Goal: Task Accomplishment & Management: Complete application form

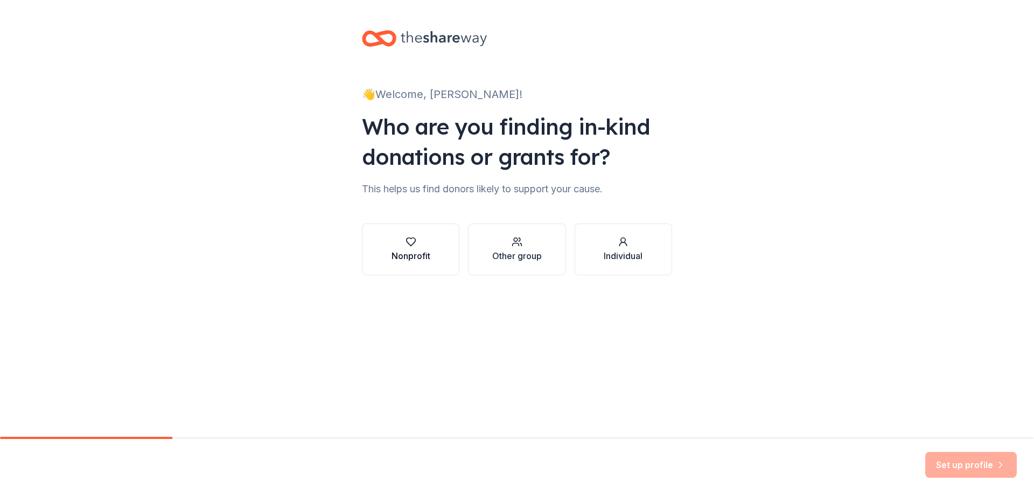
click at [410, 254] on div "Nonprofit" at bounding box center [410, 255] width 39 height 13
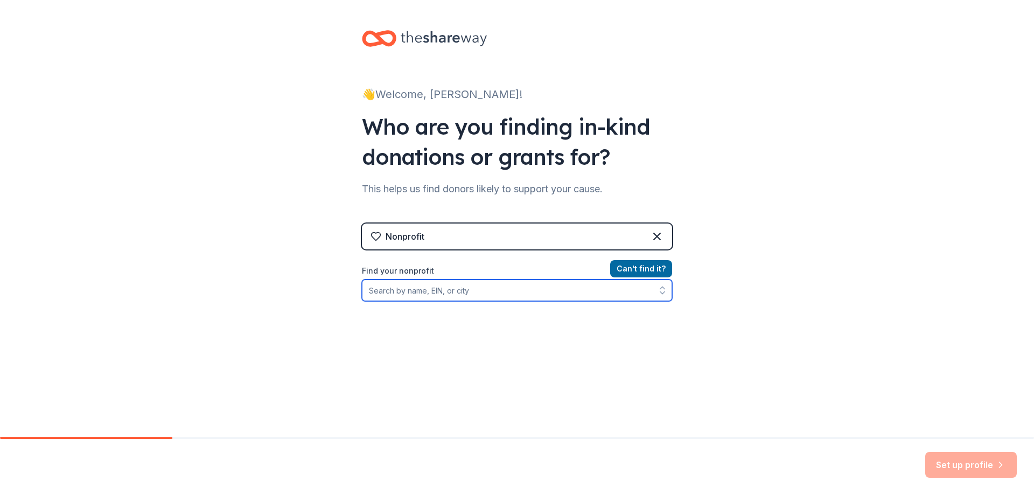
click at [476, 297] on input "Find your nonprofit" at bounding box center [517, 290] width 310 height 22
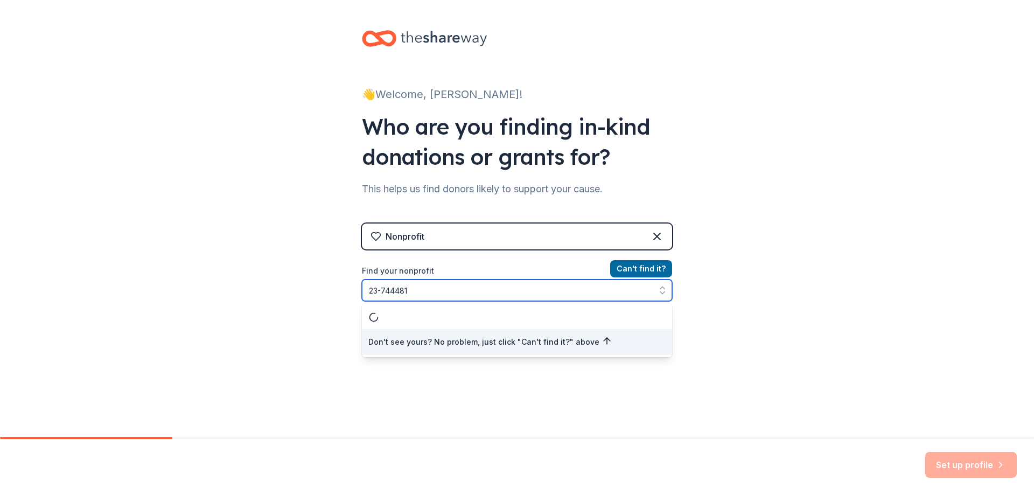
type input "[US_EMPLOYER_IDENTIFICATION_NUMBER]"
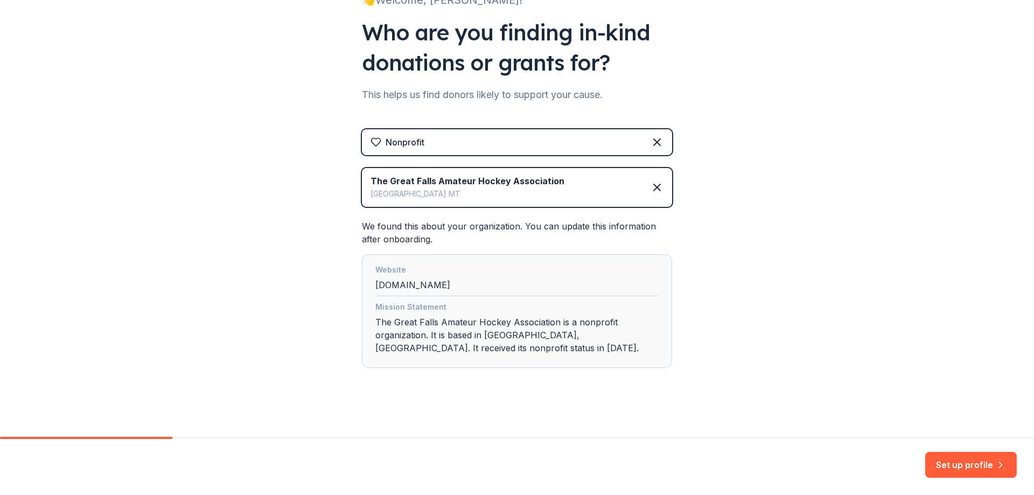
scroll to position [99, 0]
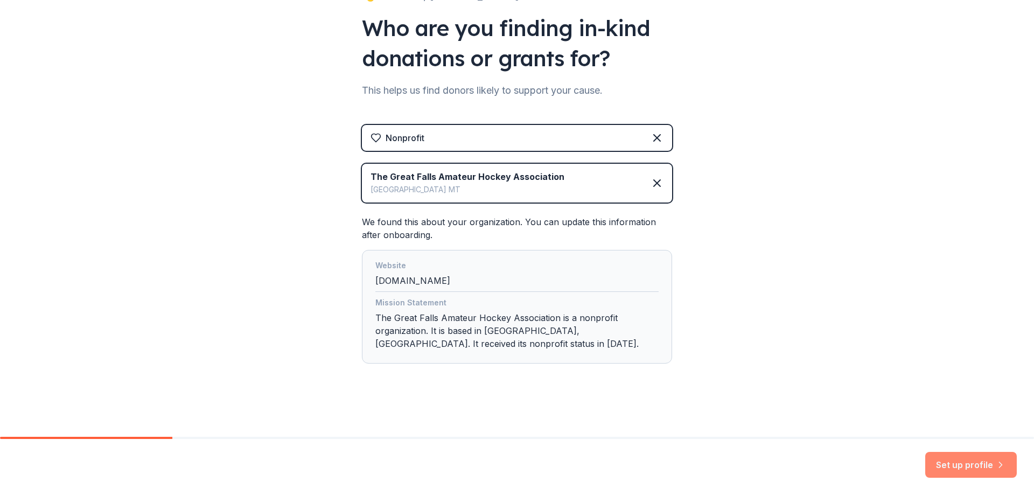
click at [962, 472] on button "Set up profile" at bounding box center [971, 465] width 92 height 26
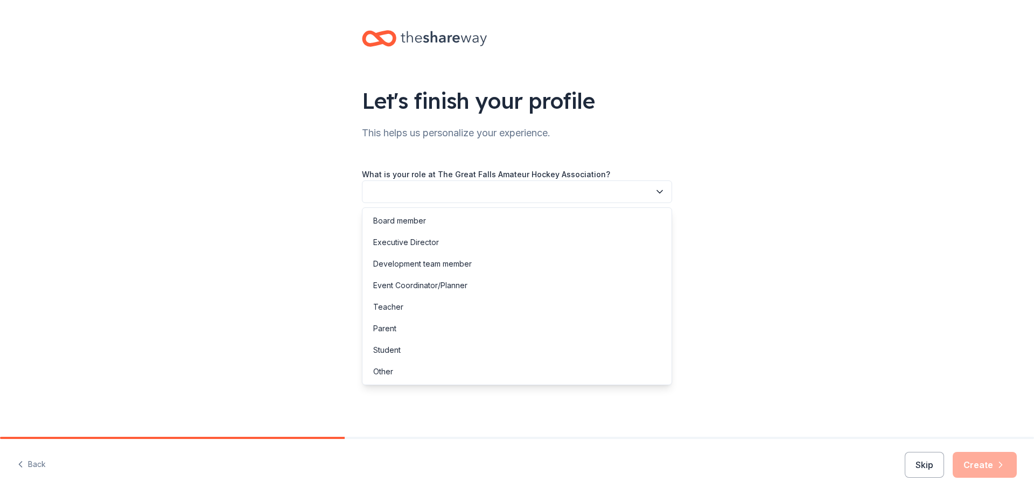
click at [492, 199] on button "button" at bounding box center [517, 191] width 310 height 23
click at [514, 335] on div "Parent" at bounding box center [516, 329] width 305 height 22
click at [519, 195] on span "Parent" at bounding box center [509, 191] width 281 height 13
click at [478, 284] on div "Event Coordinator/Planner" at bounding box center [516, 286] width 305 height 22
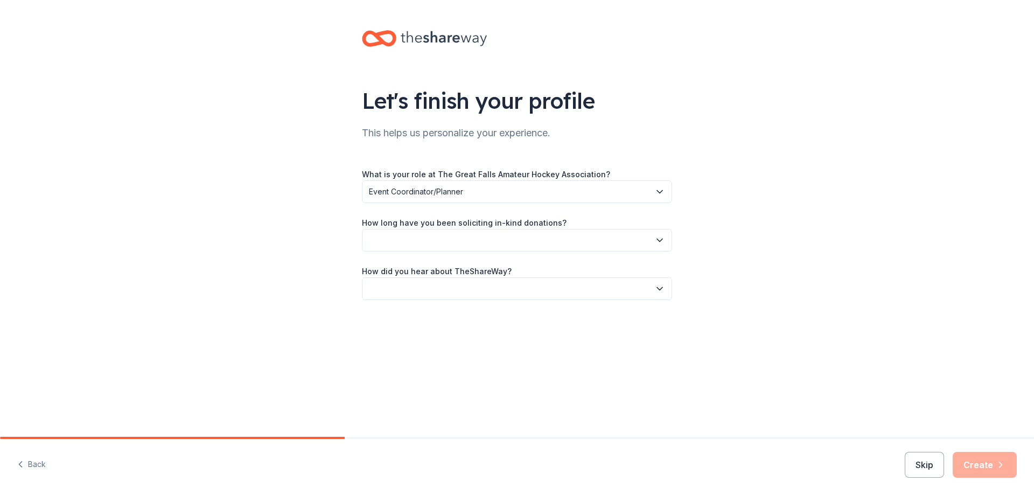
click at [464, 244] on button "button" at bounding box center [517, 240] width 310 height 23
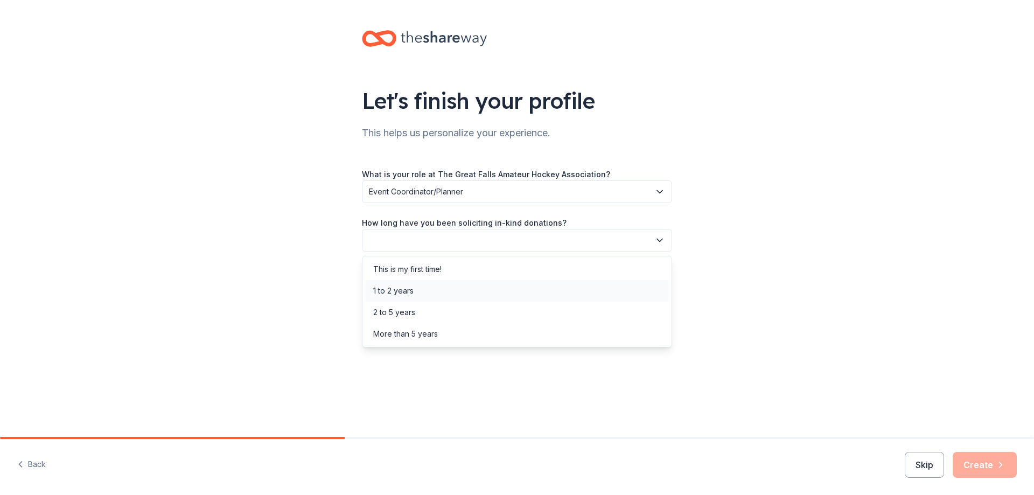
click at [445, 286] on div "1 to 2 years" at bounding box center [516, 291] width 305 height 22
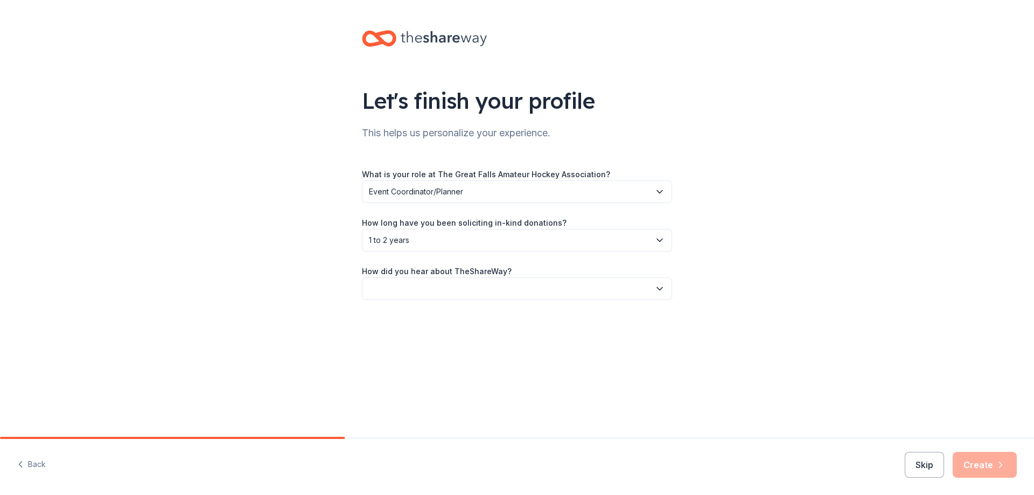
click at [440, 290] on button "button" at bounding box center [517, 288] width 310 height 23
click at [445, 338] on div "Online search" at bounding box center [516, 339] width 305 height 22
click at [968, 468] on button "Create" at bounding box center [984, 465] width 64 height 26
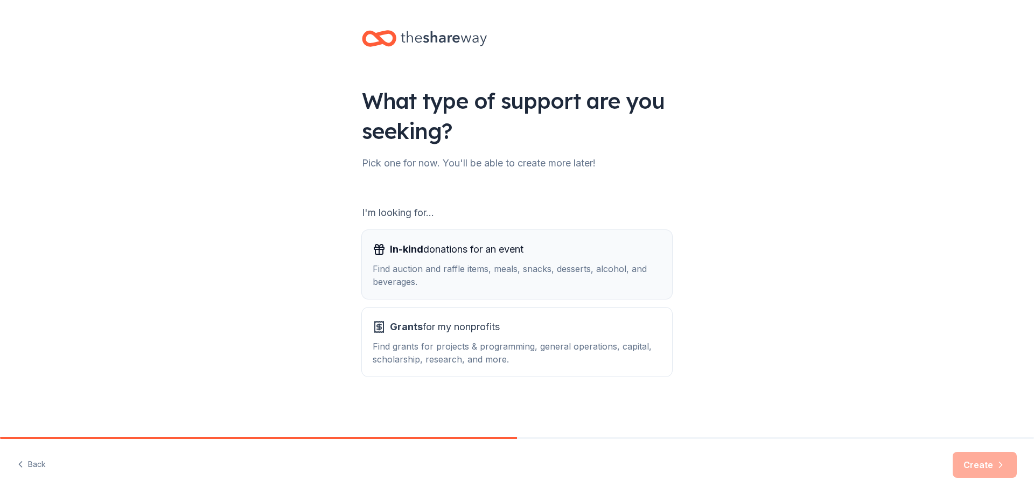
click at [467, 275] on div "Find auction and raffle items, meals, snacks, desserts, alcohol, and beverages." at bounding box center [517, 275] width 289 height 26
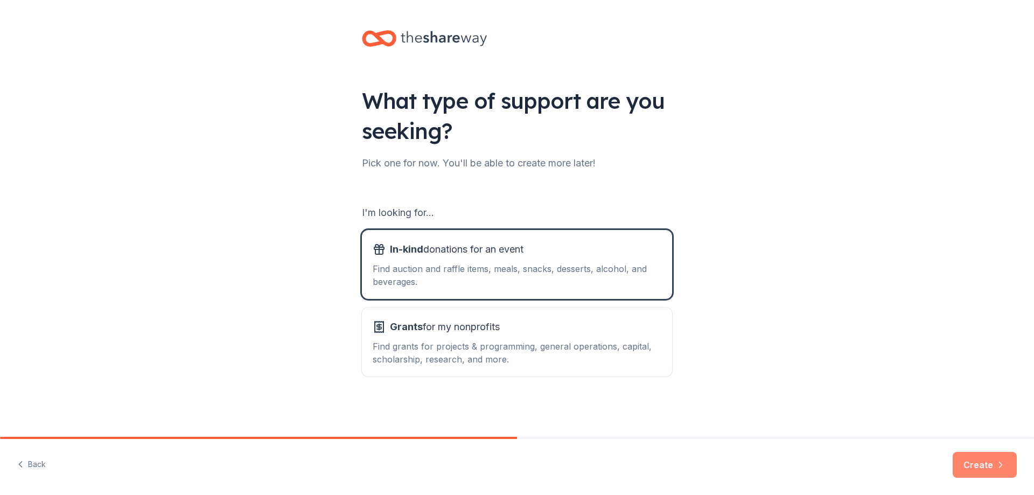
click at [994, 455] on button "Create" at bounding box center [984, 465] width 64 height 26
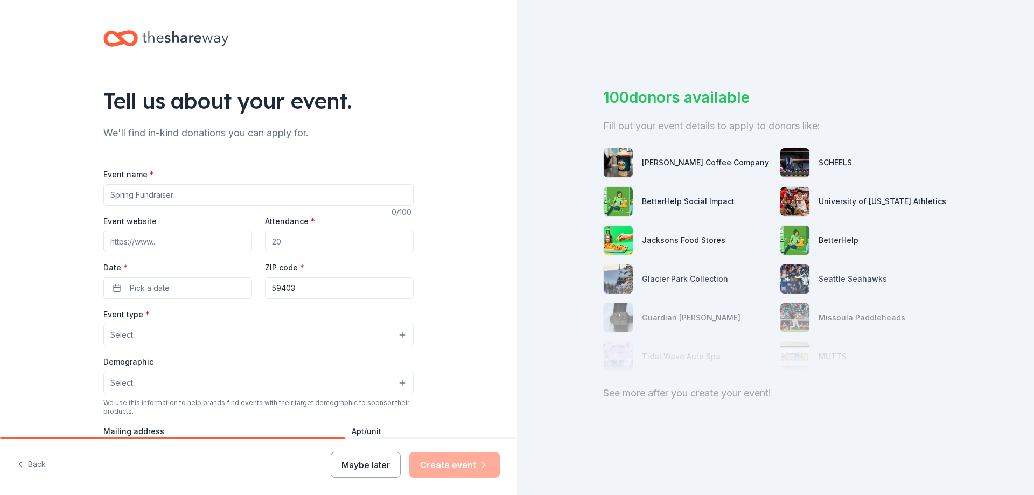
click at [204, 200] on input "Event name *" at bounding box center [258, 195] width 310 height 22
type input "8u Mighty Mites Tournament"
click at [302, 245] on input "Attendance *" at bounding box center [339, 241] width 149 height 22
type input "150"
click at [195, 287] on button "Pick a date" at bounding box center [177, 288] width 149 height 22
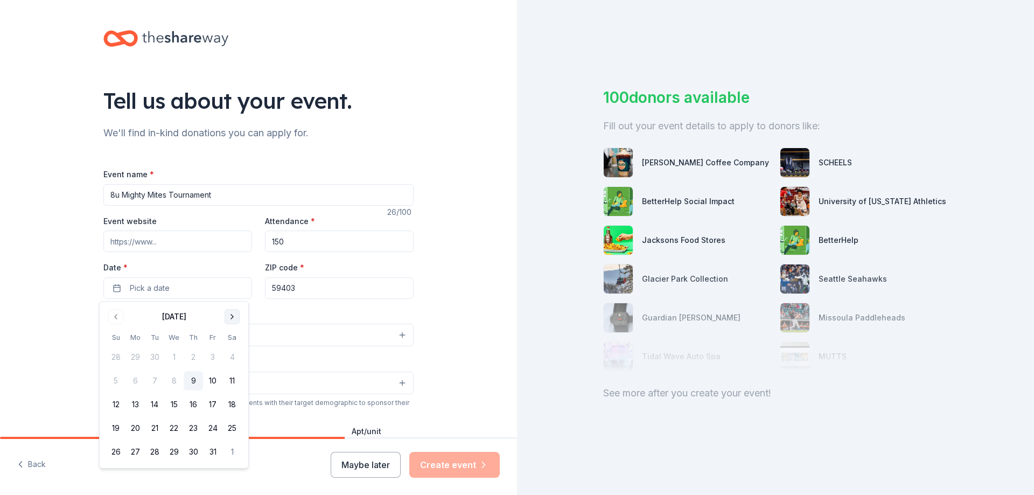
click at [229, 319] on button "Go to next month" at bounding box center [232, 316] width 15 height 15
click at [212, 384] on button "12" at bounding box center [212, 380] width 19 height 19
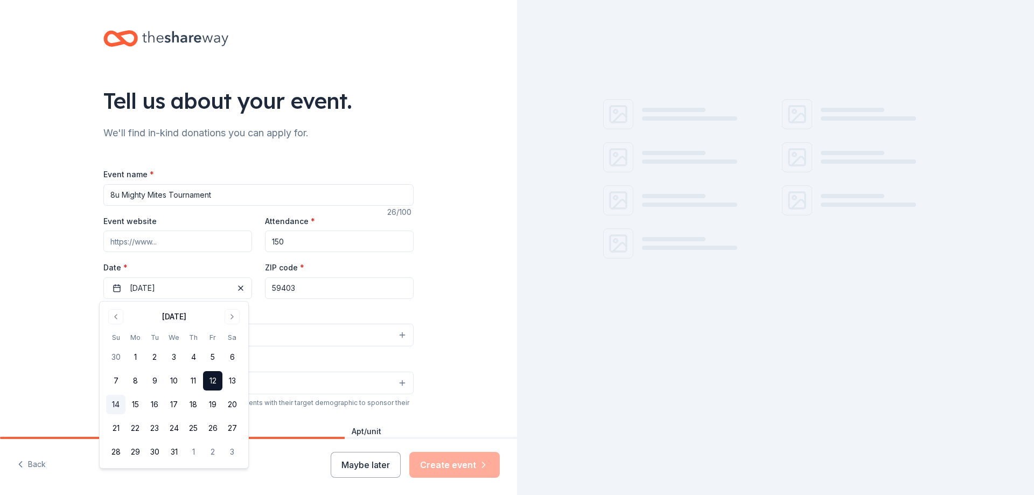
click at [114, 405] on button "14" at bounding box center [115, 404] width 19 height 19
click at [208, 382] on button "12" at bounding box center [212, 380] width 19 height 19
click at [452, 256] on div "Tell us about your event. We'll find in-kind donations you can apply for. Event…" at bounding box center [258, 358] width 517 height 717
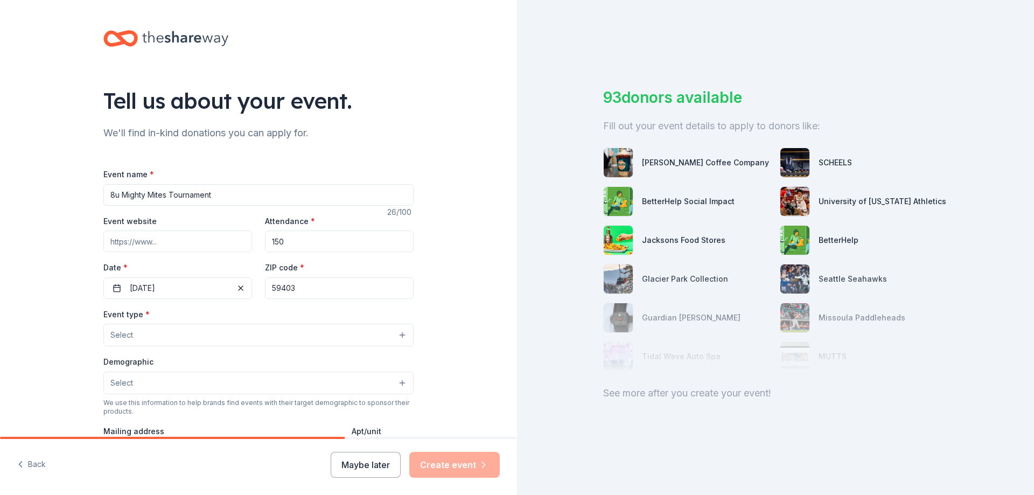
click at [338, 288] on input "59403" at bounding box center [339, 288] width 149 height 22
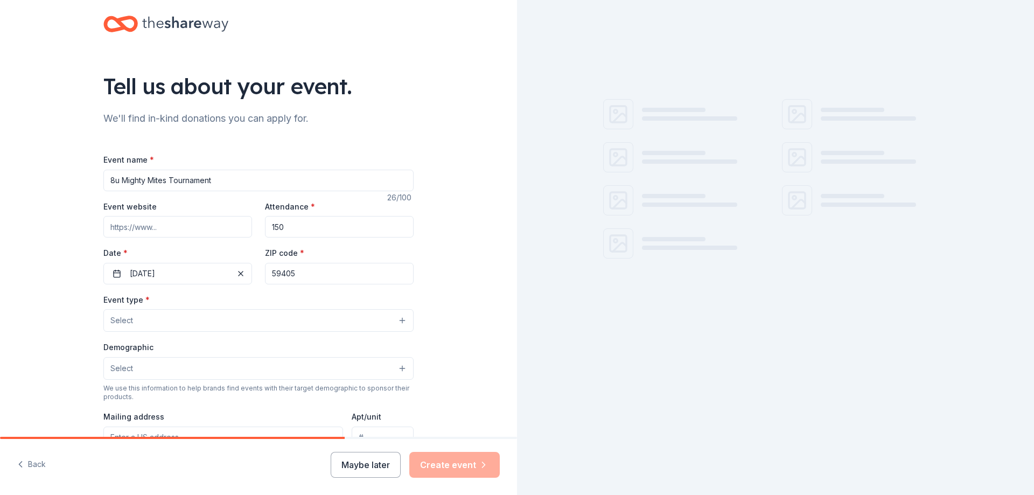
scroll to position [25, 0]
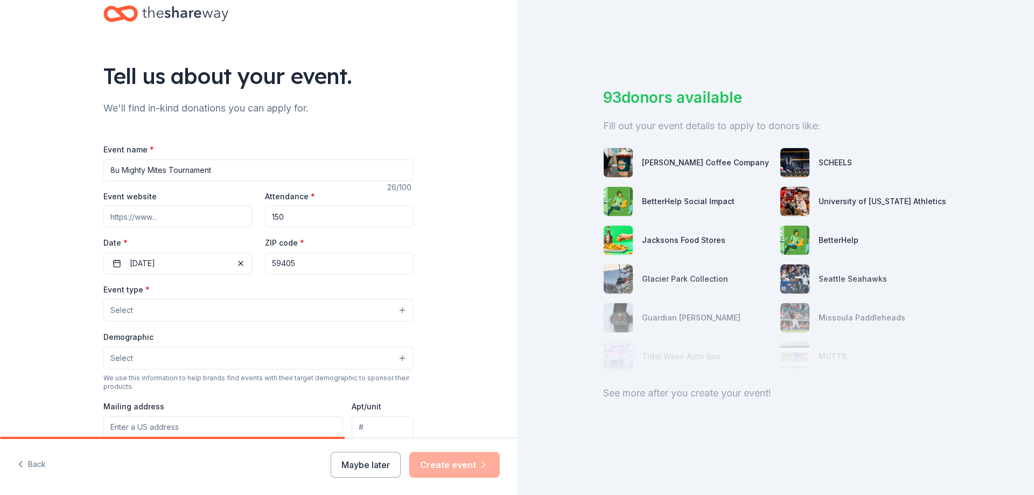
type input "59405"
click at [155, 303] on button "Select" at bounding box center [258, 310] width 310 height 23
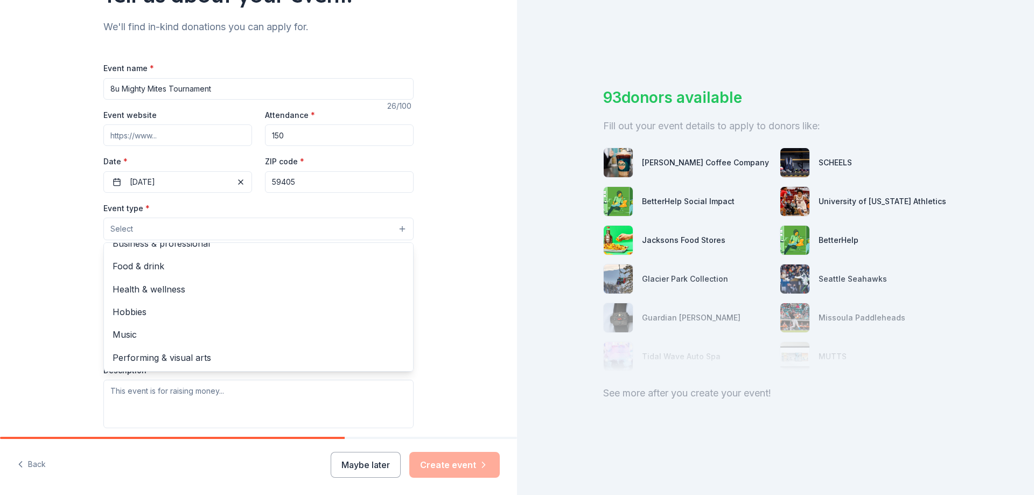
scroll to position [0, 0]
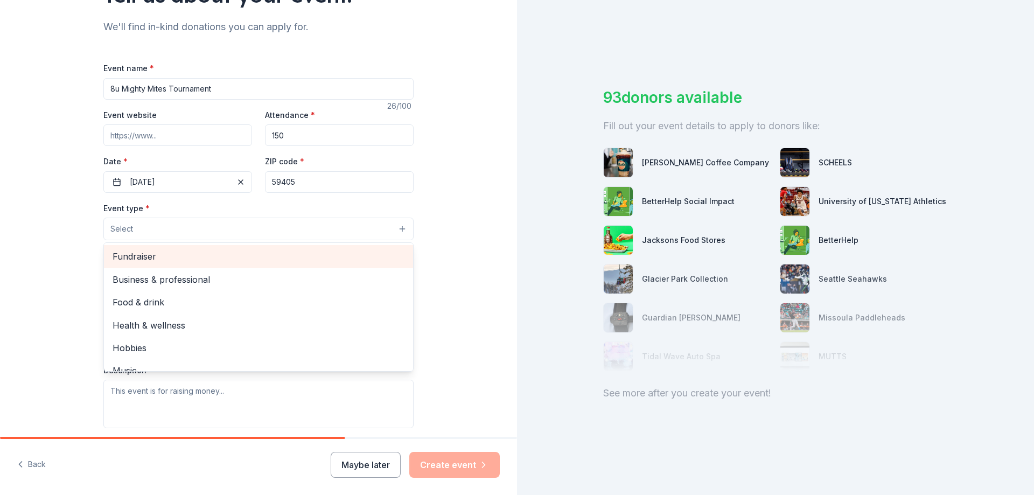
click at [241, 259] on span "Fundraiser" at bounding box center [259, 256] width 292 height 14
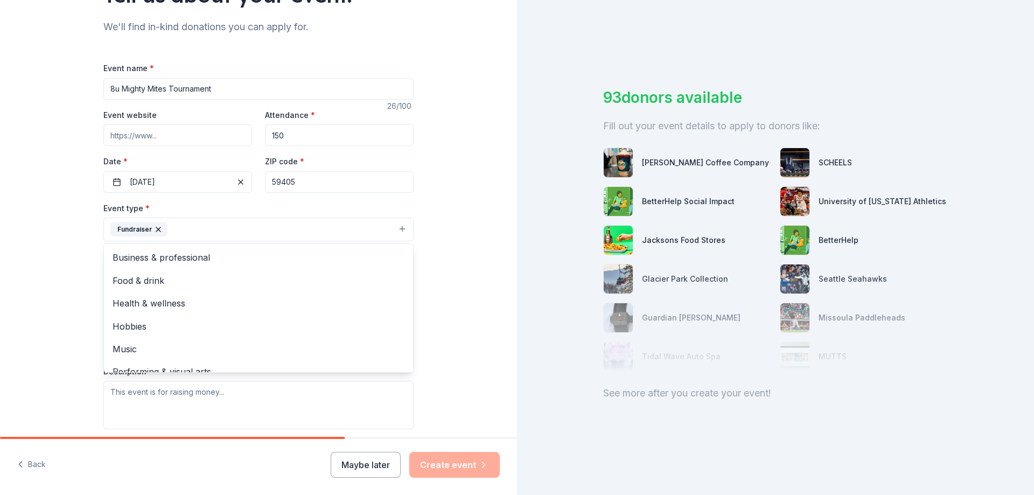
click at [458, 243] on div "Tell us about your event. We'll find in-kind donations you can apply for. Event…" at bounding box center [258, 253] width 517 height 718
click at [397, 232] on button "Fundraiser" at bounding box center [258, 230] width 310 height 24
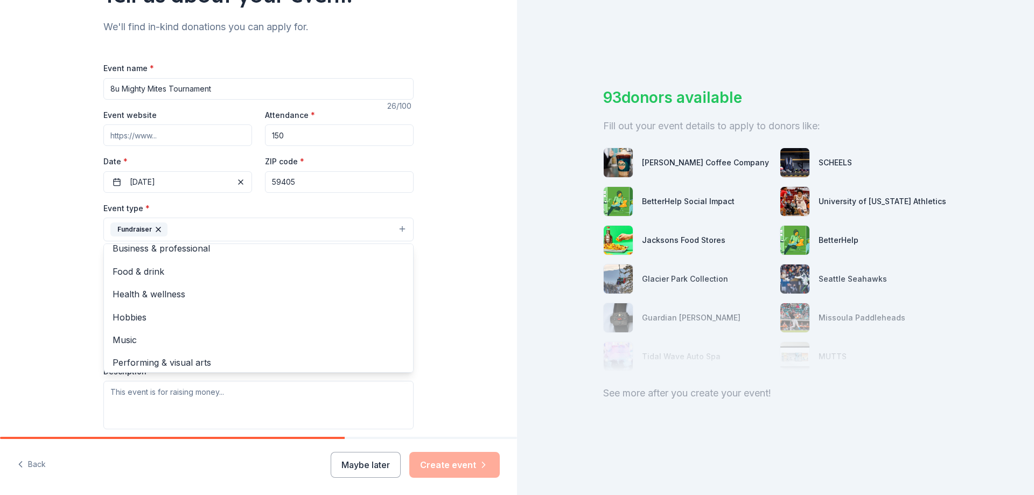
scroll to position [13, 0]
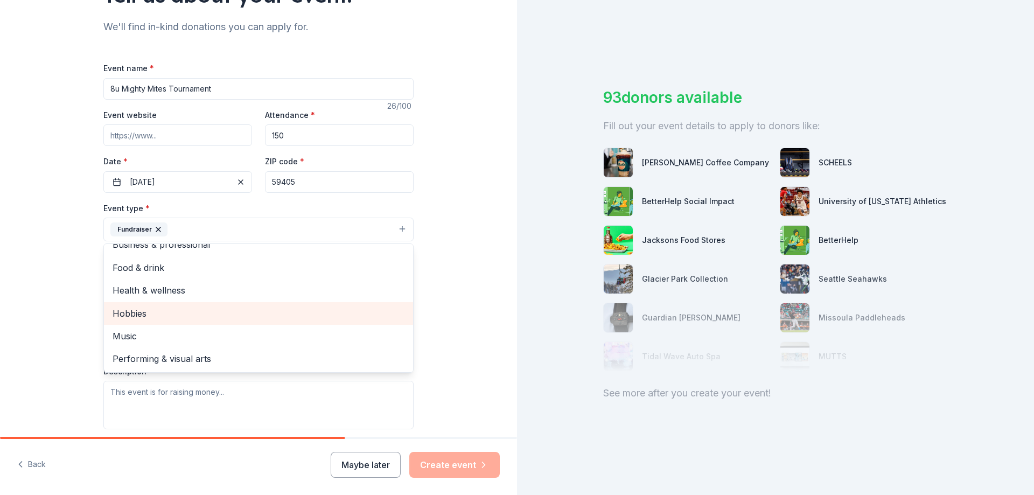
click at [311, 318] on span "Hobbies" at bounding box center [259, 313] width 292 height 14
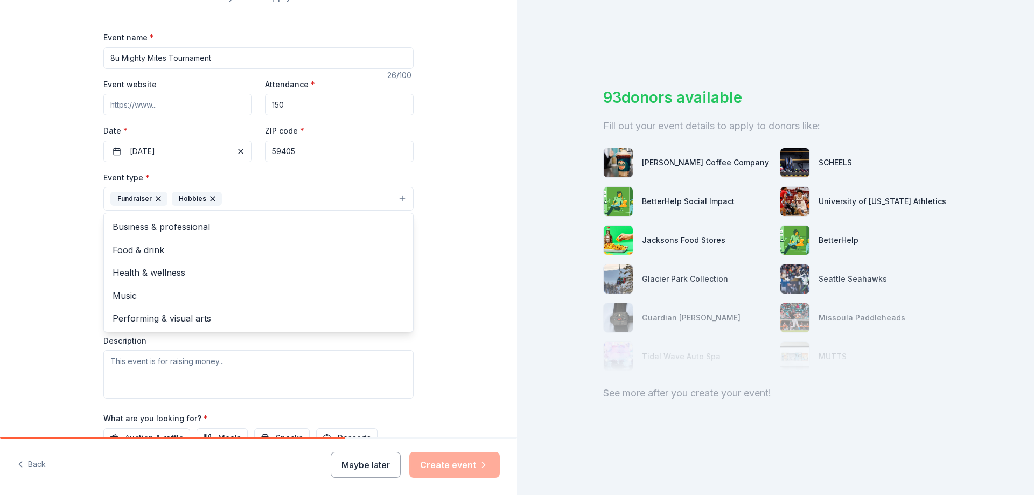
scroll to position [164, 0]
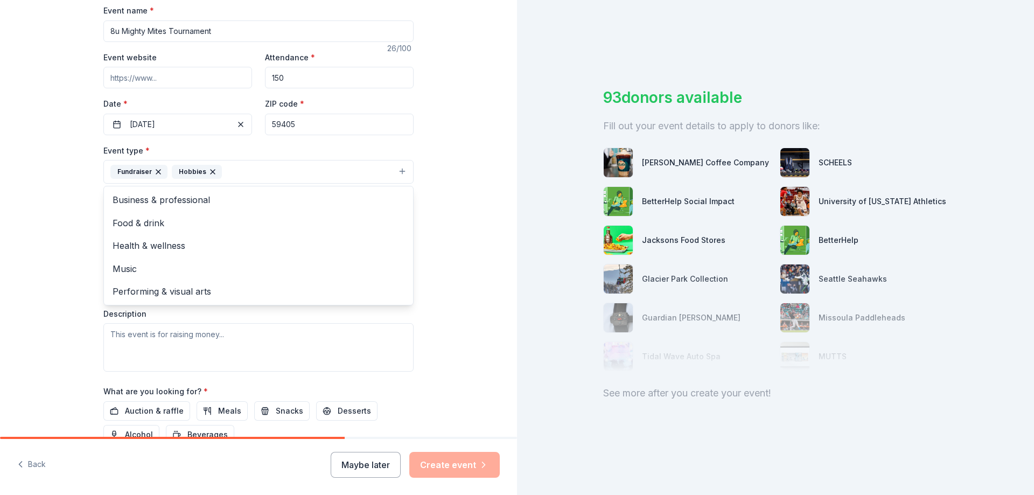
click at [472, 250] on div "Tell us about your event. We'll find in-kind donations you can apply for. Event…" at bounding box center [258, 195] width 517 height 718
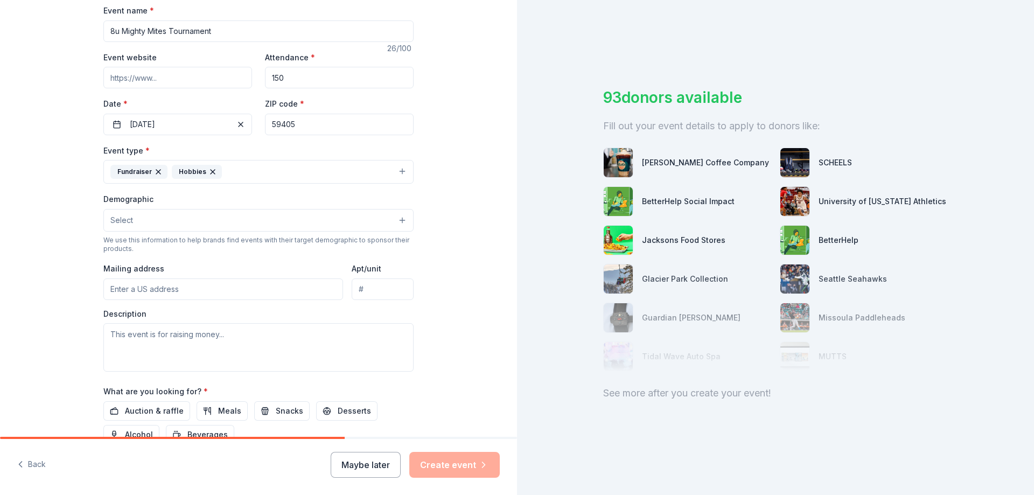
click at [207, 217] on button "Select" at bounding box center [258, 220] width 310 height 23
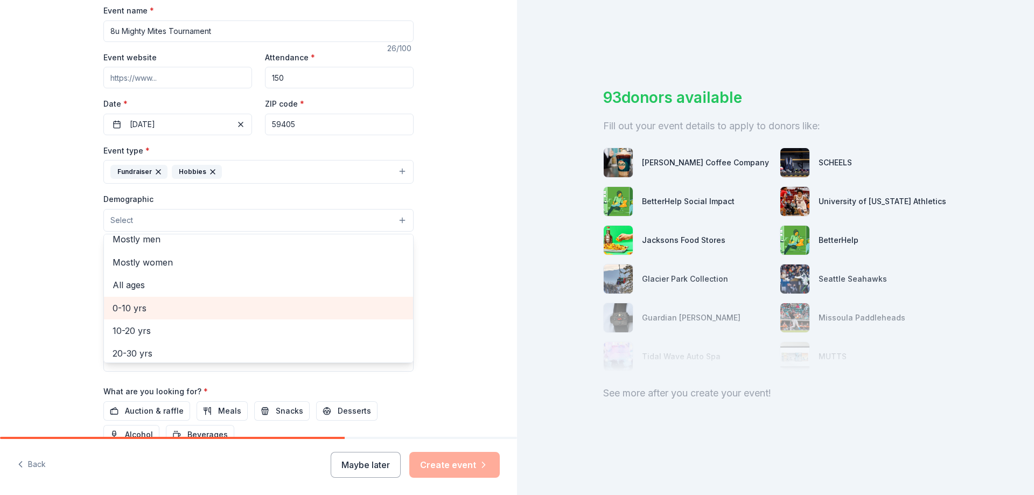
click at [364, 304] on span "0-10 yrs" at bounding box center [259, 308] width 292 height 14
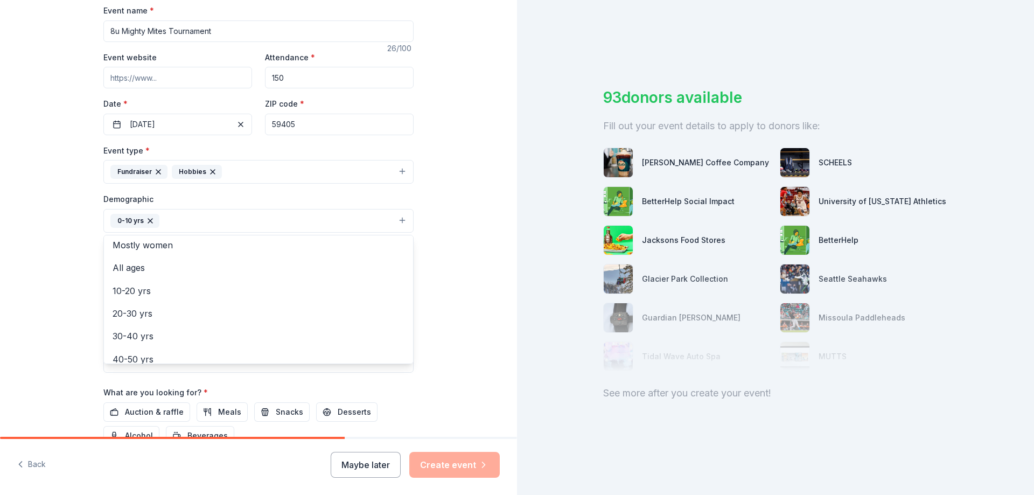
scroll to position [0, 0]
drag, startPoint x: 407, startPoint y: 270, endPoint x: 406, endPoint y: 259, distance: 10.8
click at [406, 259] on div "All genders Mostly men Mostly women All ages 10-20 yrs 20-30 yrs 30-40 yrs 40-5…" at bounding box center [258, 299] width 310 height 129
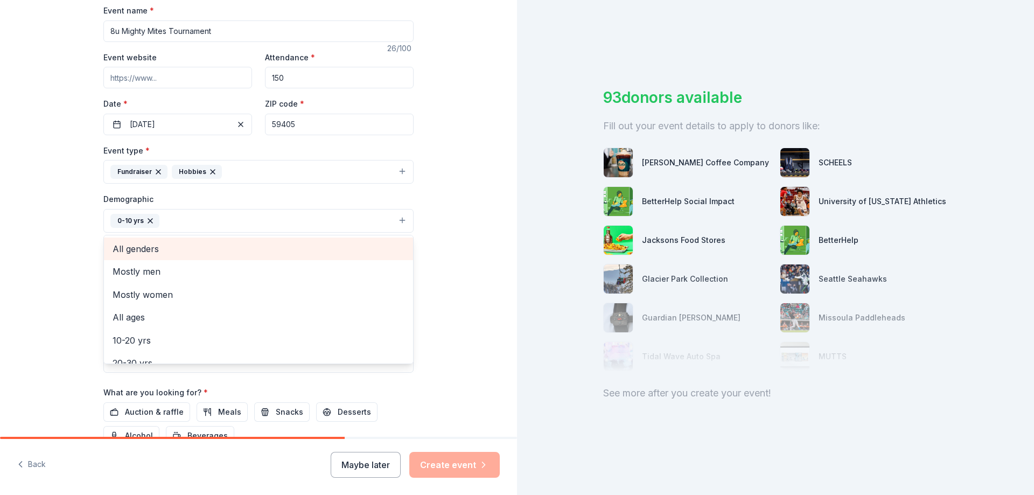
click at [343, 247] on span "All genders" at bounding box center [259, 249] width 292 height 14
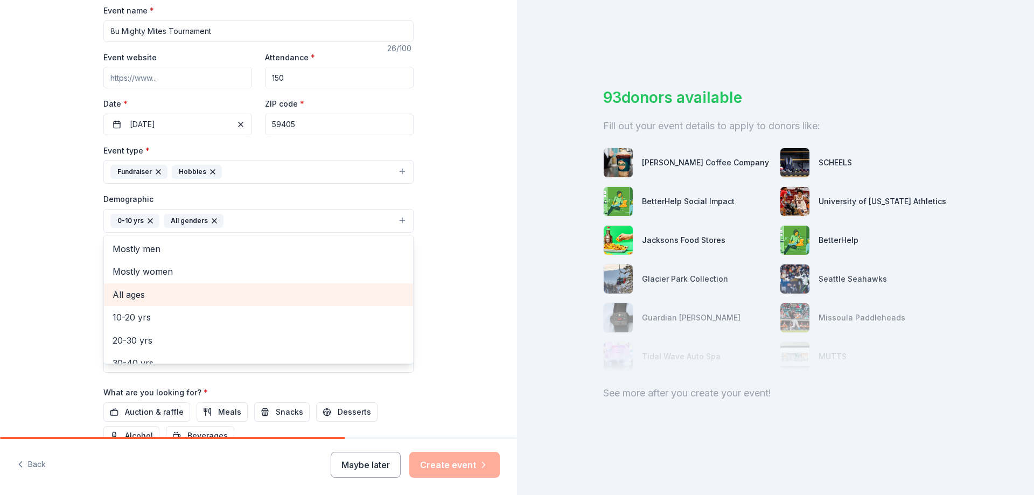
click at [344, 286] on div "All ages" at bounding box center [258, 294] width 309 height 23
click at [499, 179] on div "Tell us about your event. We'll find in-kind donations you can apply for. Event…" at bounding box center [258, 195] width 517 height 719
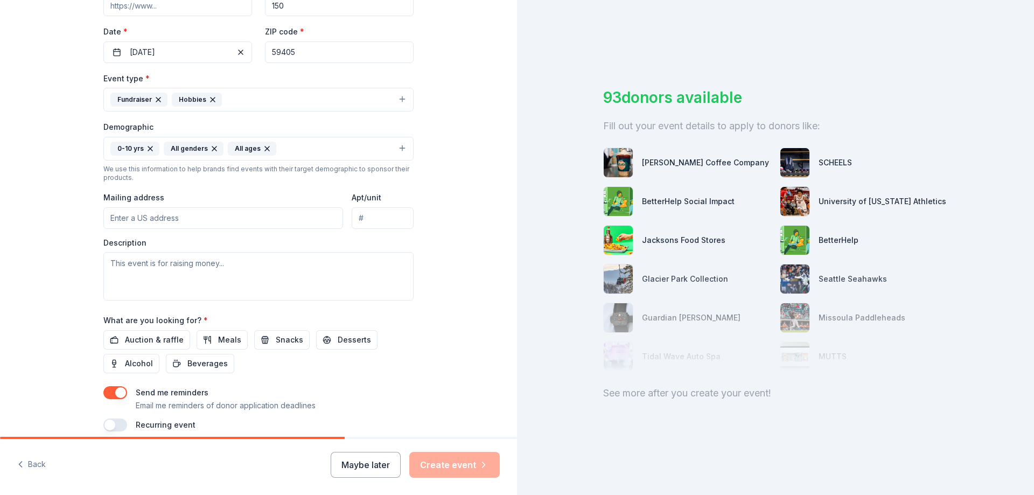
scroll to position [244, 0]
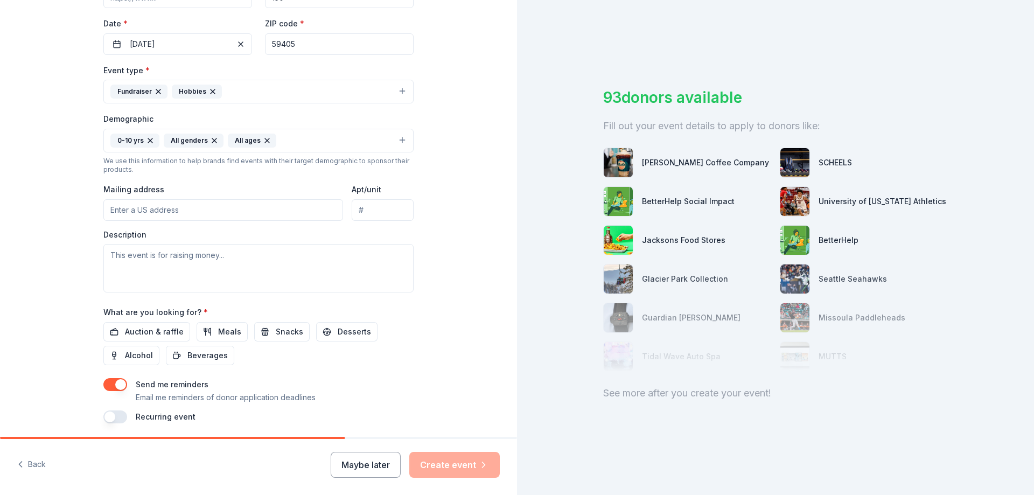
click at [229, 219] on input "Mailing address" at bounding box center [223, 210] width 240 height 22
click at [261, 215] on input "33 Rainbow Rd" at bounding box center [223, 210] width 240 height 22
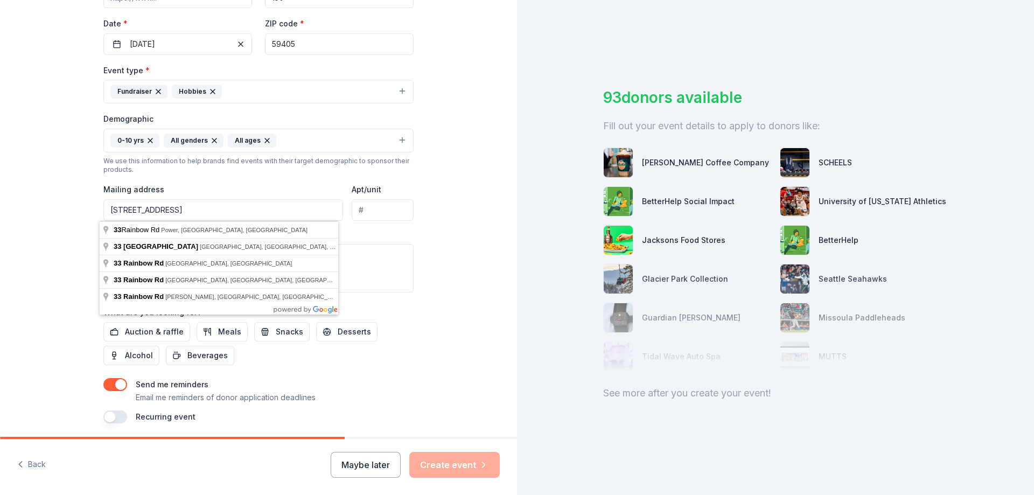
click at [437, 191] on div "Tell us about your event. We'll find in-kind donations you can apply for. Event…" at bounding box center [258, 115] width 517 height 719
click at [271, 206] on input "33 Rainbow Rd" at bounding box center [223, 210] width 240 height 22
click at [479, 198] on div "Tell us about your event. We'll find in-kind donations you can apply for. Event…" at bounding box center [258, 115] width 517 height 719
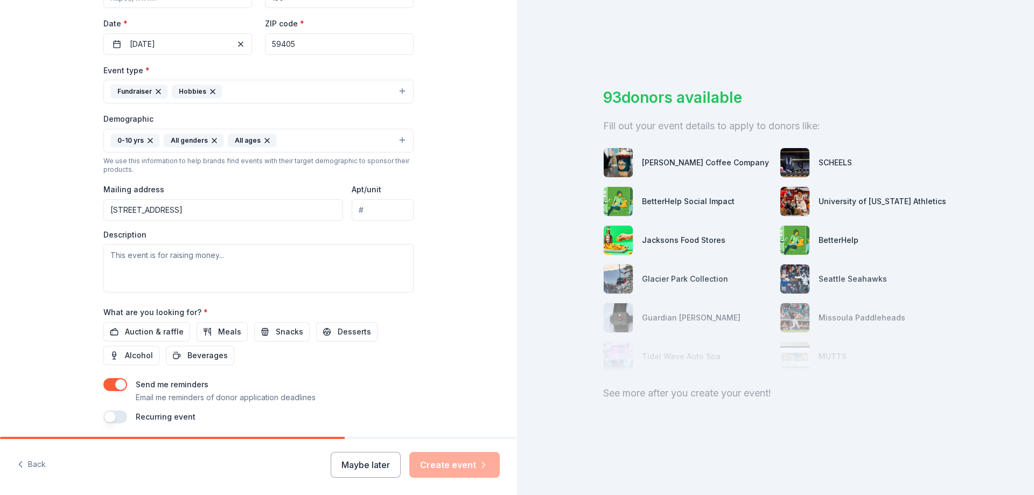
click at [301, 214] on input "33 Rainbow Rd" at bounding box center [223, 210] width 240 height 22
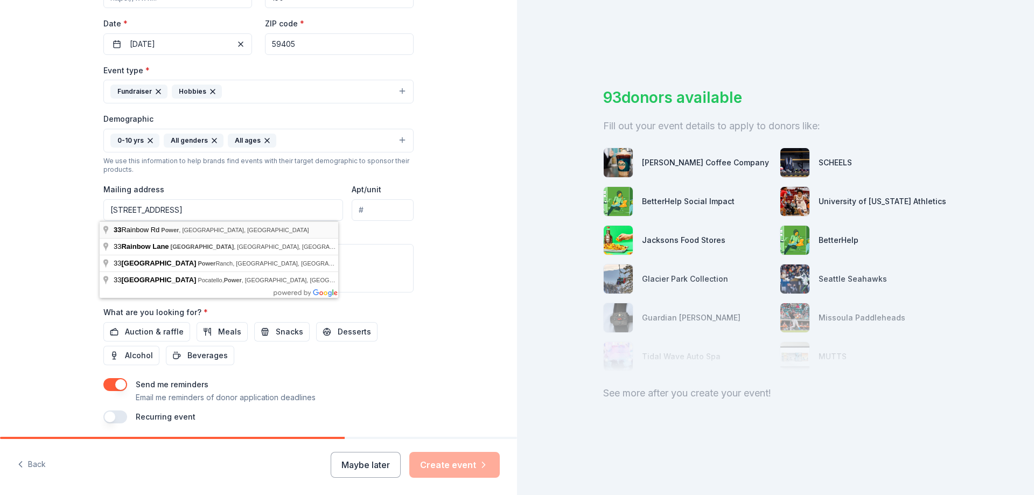
type input "33 Rainbow Road, Power, MT, 59468"
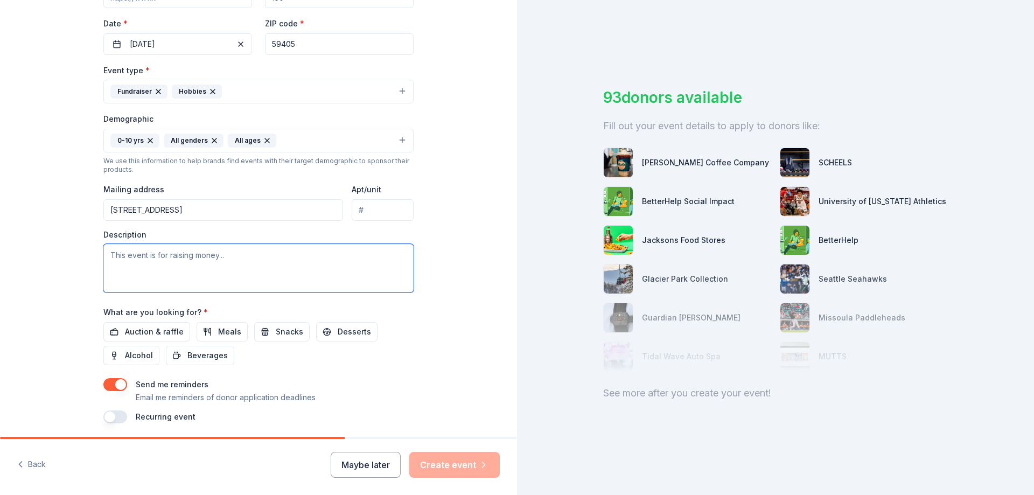
click at [173, 273] on textarea at bounding box center [258, 268] width 310 height 48
click at [218, 255] on textarea at bounding box center [258, 268] width 310 height 48
click at [243, 255] on textarea at bounding box center [258, 268] width 310 height 48
click at [243, 253] on textarea at bounding box center [258, 268] width 310 height 48
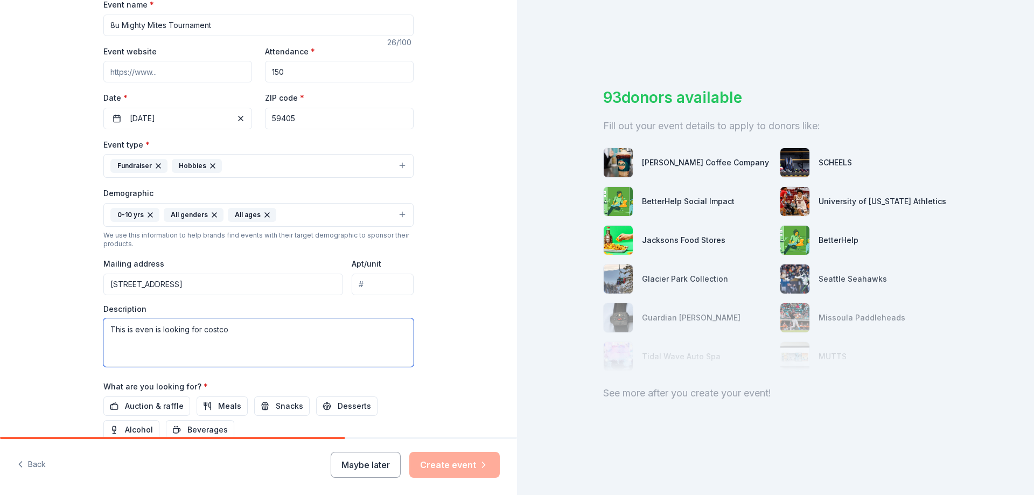
scroll to position [183, 0]
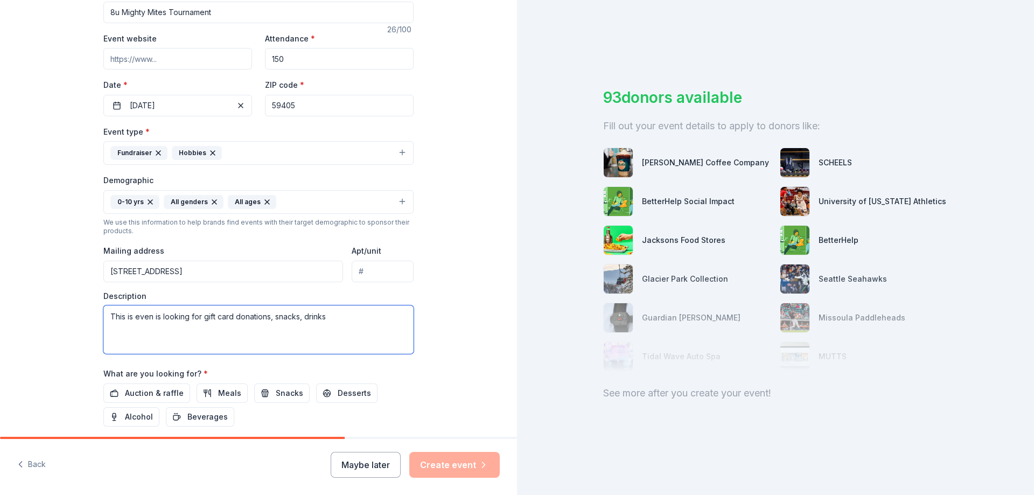
click at [147, 315] on textarea "This is even is looking for gift card donations, snacks, drinks" at bounding box center [258, 329] width 310 height 48
click at [368, 317] on textarea "This is event is looking for gift card donations, snacks, drinks" at bounding box center [258, 329] width 310 height 48
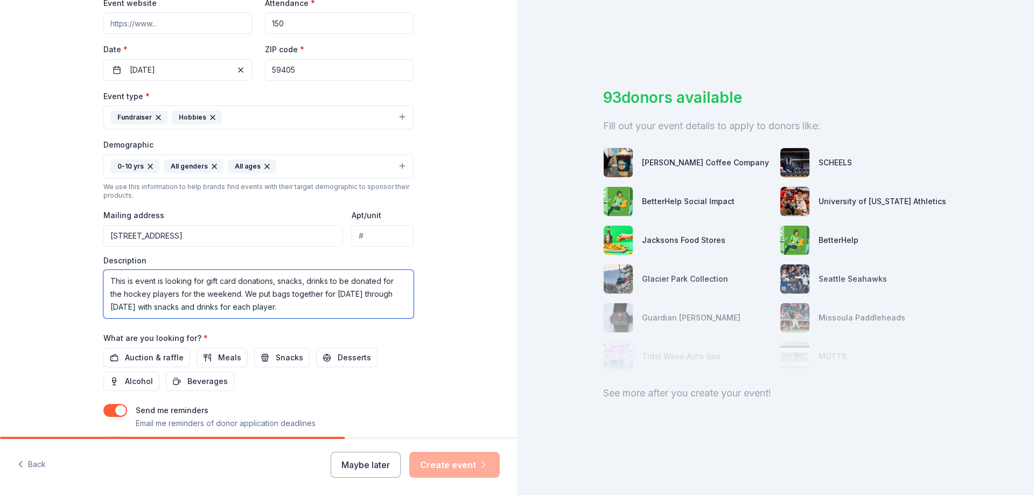
scroll to position [236, 0]
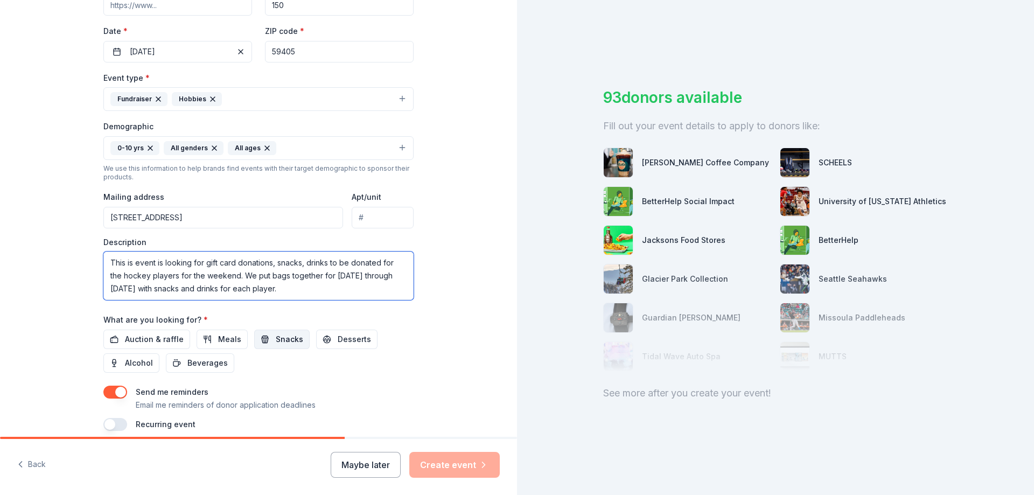
type textarea "This is event is looking for gift card donations, snacks, drinks to be donated …"
click at [284, 339] on span "Snacks" at bounding box center [289, 339] width 27 height 13
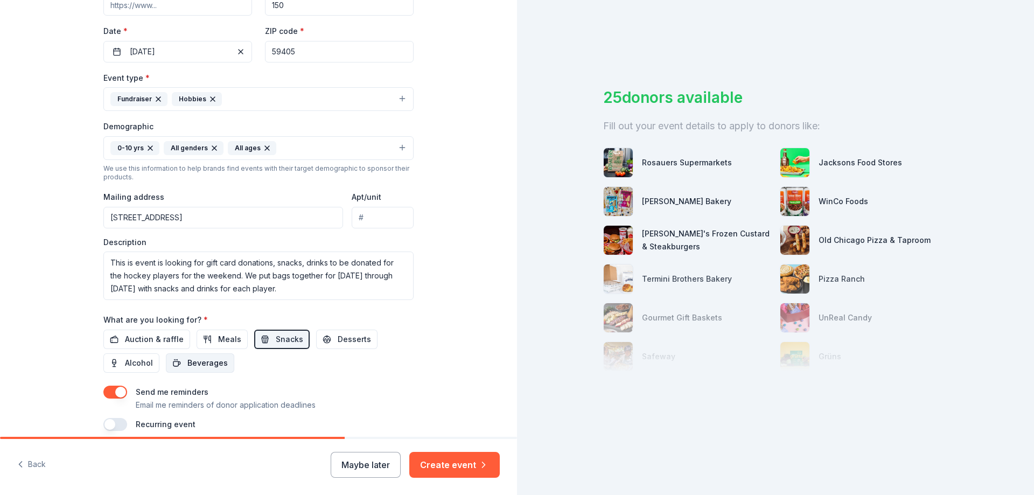
click at [201, 360] on span "Beverages" at bounding box center [207, 362] width 40 height 13
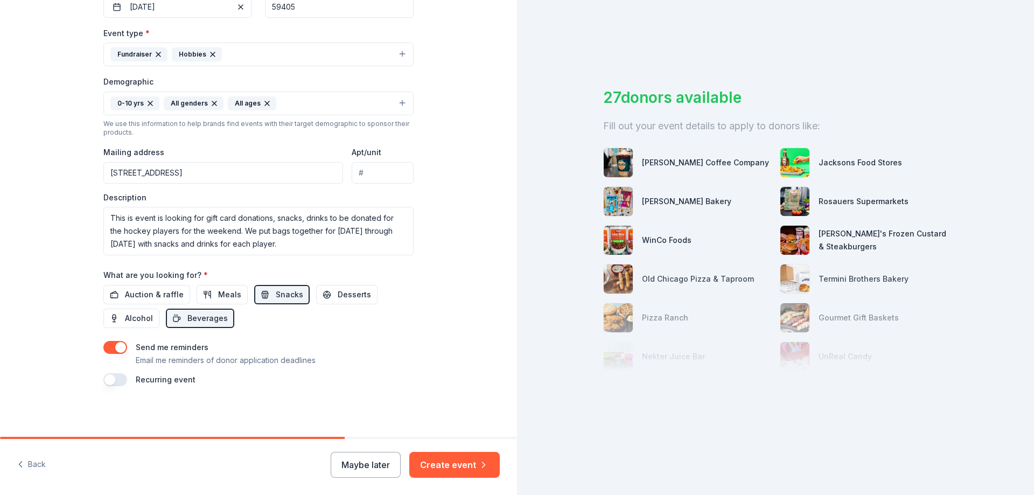
scroll to position [282, 0]
click at [156, 292] on span "Auction & raffle" at bounding box center [154, 293] width 59 height 13
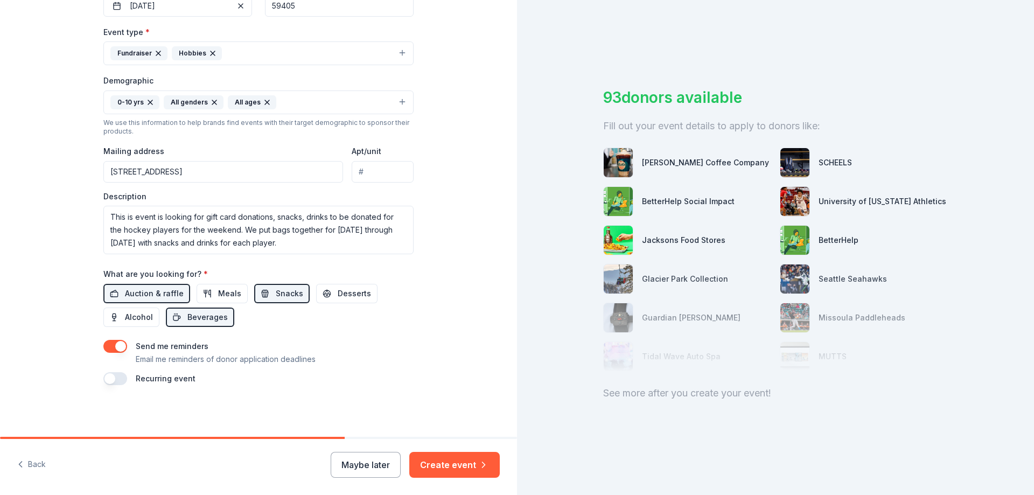
click at [623, 159] on img at bounding box center [618, 162] width 29 height 29
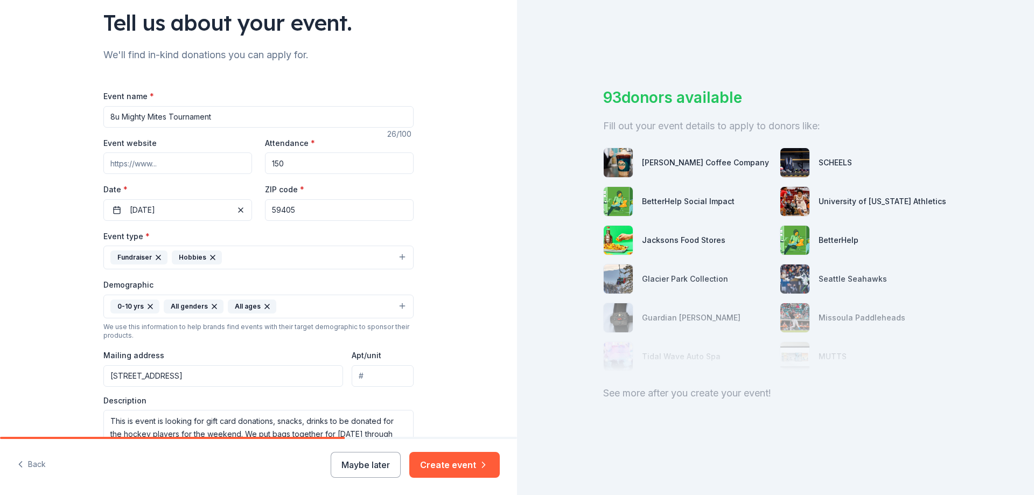
scroll to position [60, 0]
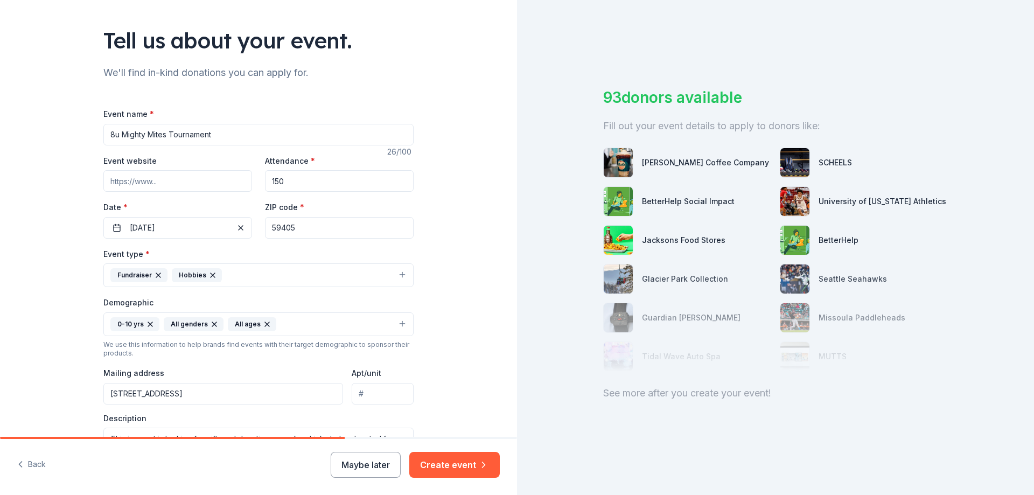
drag, startPoint x: 532, startPoint y: 65, endPoint x: 536, endPoint y: 73, distance: 8.7
click at [534, 67] on div "93 donors available Fill out your event details to apply to donors like: Floren…" at bounding box center [775, 247] width 517 height 495
drag, startPoint x: 536, startPoint y: 166, endPoint x: 532, endPoint y: 184, distance: 17.6
click at [532, 184] on div "93 donors available Fill out your event details to apply to donors like: Floren…" at bounding box center [775, 247] width 517 height 495
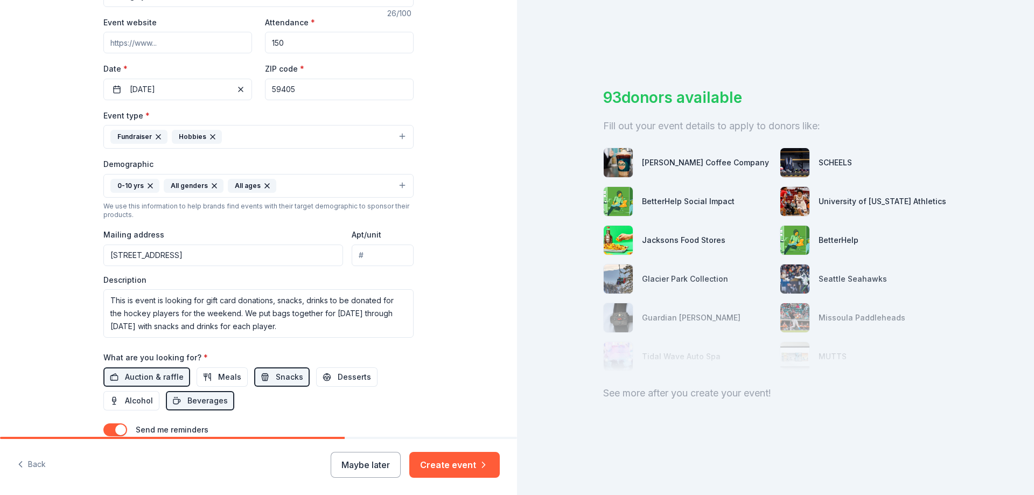
scroll to position [225, 0]
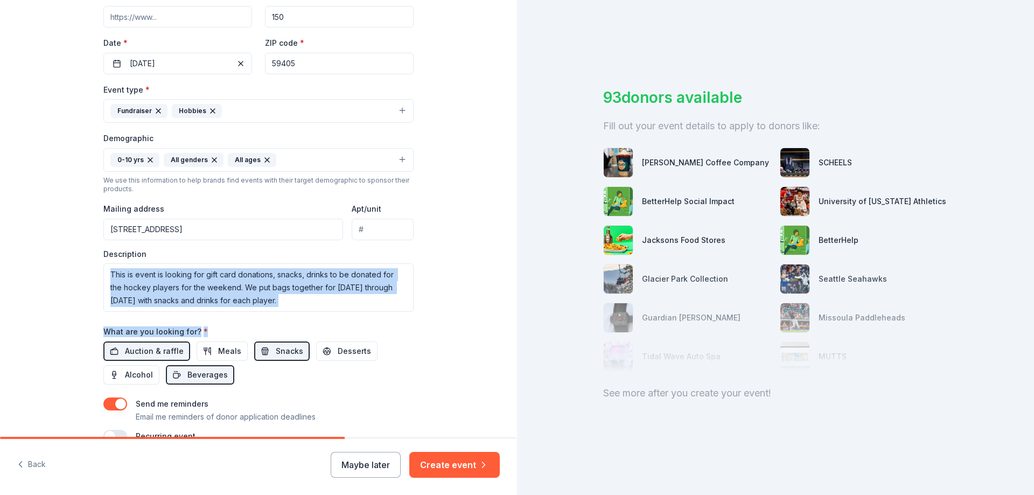
drag, startPoint x: 507, startPoint y: 300, endPoint x: 503, endPoint y: 332, distance: 31.5
click at [503, 332] on div "Tell us about your event. We'll find in-kind donations you can apply for. Event…" at bounding box center [258, 134] width 517 height 719
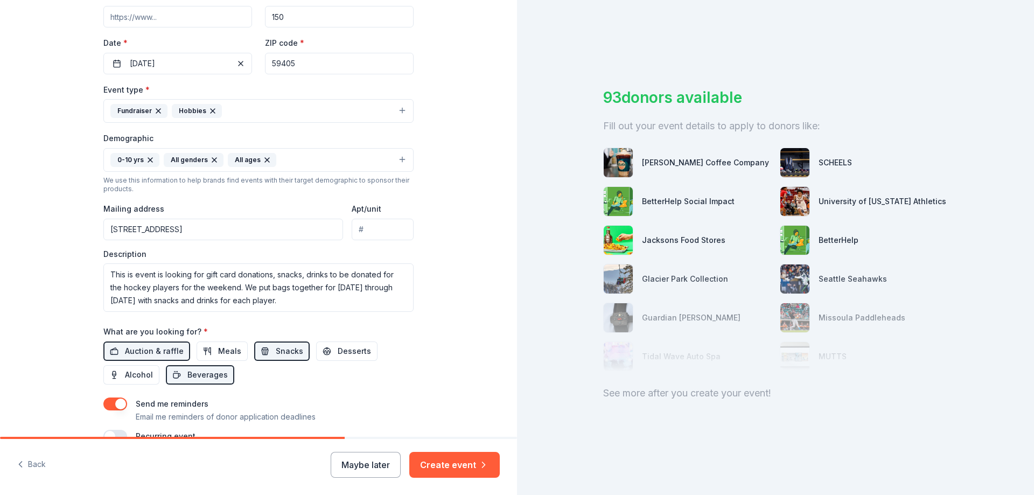
click at [503, 332] on div "Tell us about your event. We'll find in-kind donations you can apply for. Event…" at bounding box center [258, 134] width 517 height 719
click at [472, 314] on div "Tell us about your event. We'll find in-kind donations you can apply for. Event…" at bounding box center [258, 134] width 517 height 719
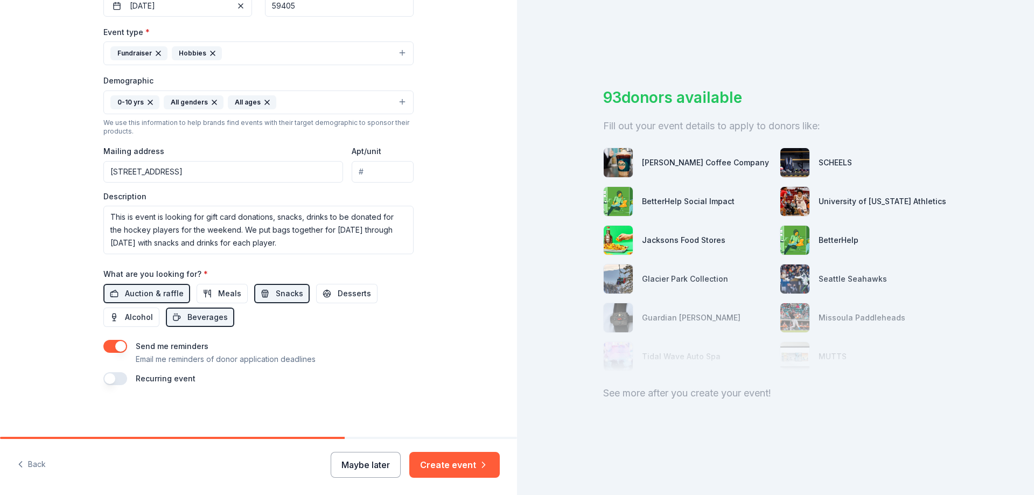
click at [389, 461] on button "Maybe later" at bounding box center [366, 465] width 70 height 26
click at [449, 465] on button "Create event" at bounding box center [454, 465] width 90 height 26
drag, startPoint x: 325, startPoint y: 434, endPoint x: 370, endPoint y: 434, distance: 45.2
click at [370, 434] on div "Tell us about your event. We'll find in-kind donations you can apply for. Event…" at bounding box center [258, 77] width 345 height 719
drag, startPoint x: 407, startPoint y: 434, endPoint x: 445, endPoint y: 434, distance: 37.7
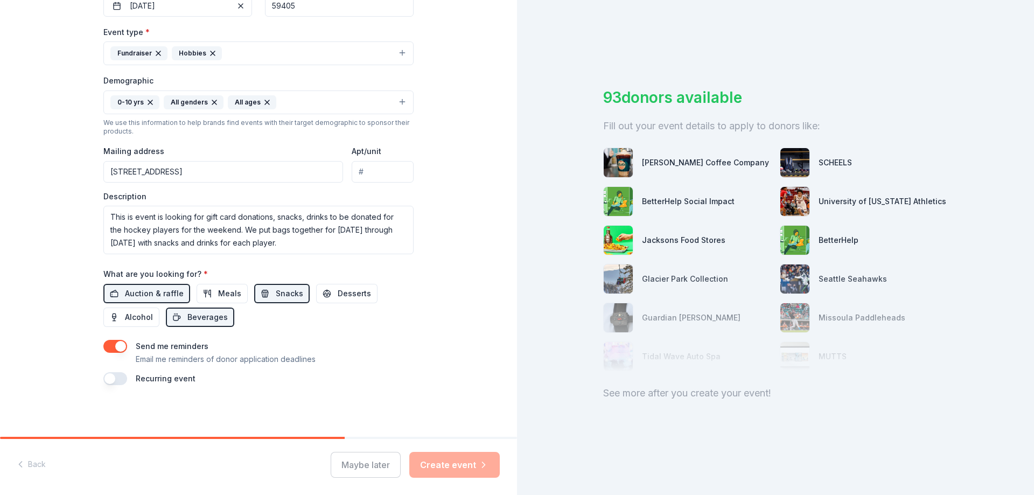
click at [445, 434] on div "Tell us about your event. We'll find in-kind donations you can apply for. Event…" at bounding box center [258, 77] width 517 height 719
drag, startPoint x: 336, startPoint y: 438, endPoint x: 418, endPoint y: 437, distance: 81.8
click at [418, 437] on div at bounding box center [258, 438] width 517 height 2
drag, startPoint x: 336, startPoint y: 438, endPoint x: 496, endPoint y: 417, distance: 160.7
click at [450, 436] on div "Tell us about your event. We'll find in-kind donations you can apply for. Event…" at bounding box center [258, 247] width 517 height 495
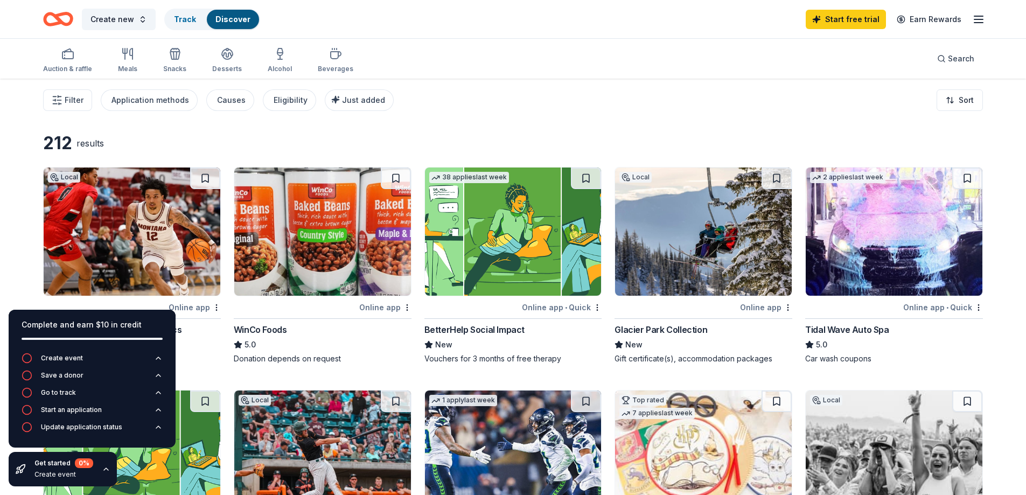
click at [108, 469] on icon "button" at bounding box center [106, 469] width 9 height 9
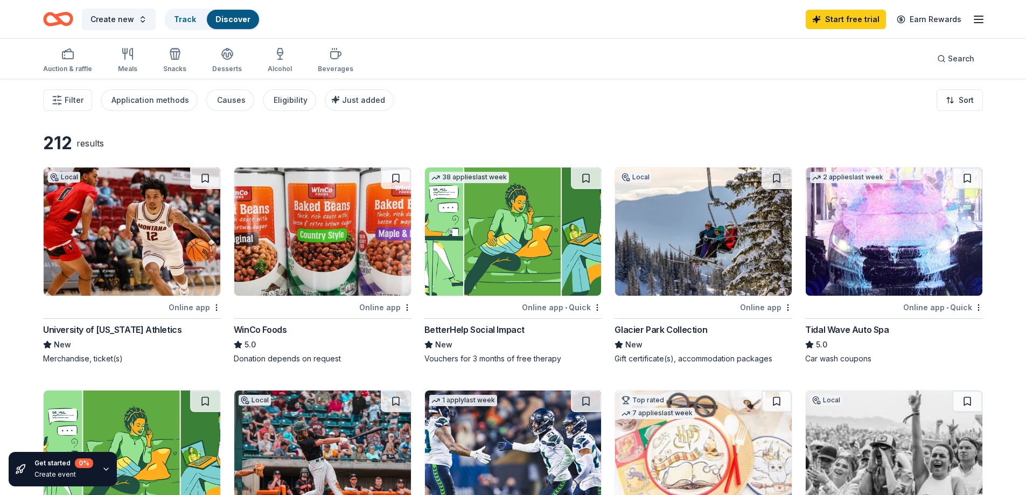
click at [368, 305] on div "Online app" at bounding box center [385, 306] width 52 height 13
click at [118, 16] on span "Create new" at bounding box center [112, 19] width 44 height 13
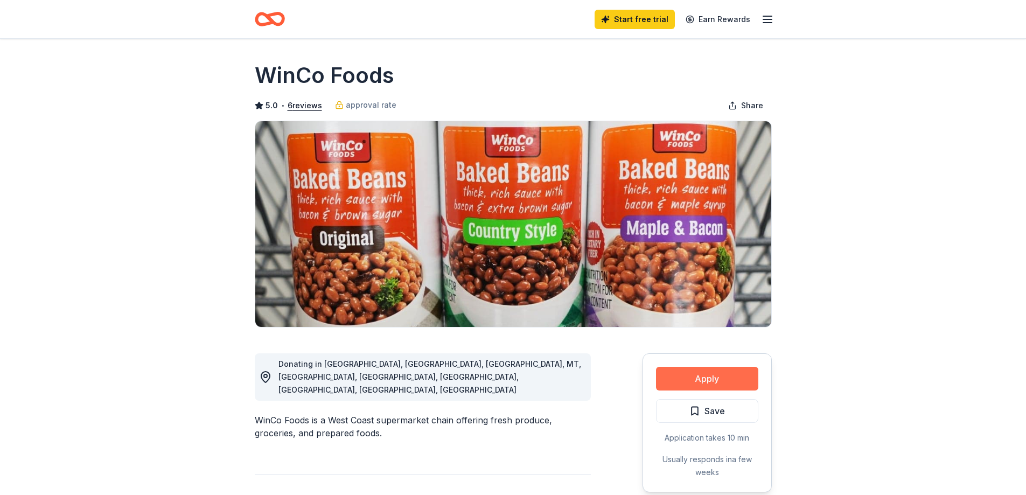
click at [708, 374] on button "Apply" at bounding box center [707, 379] width 102 height 24
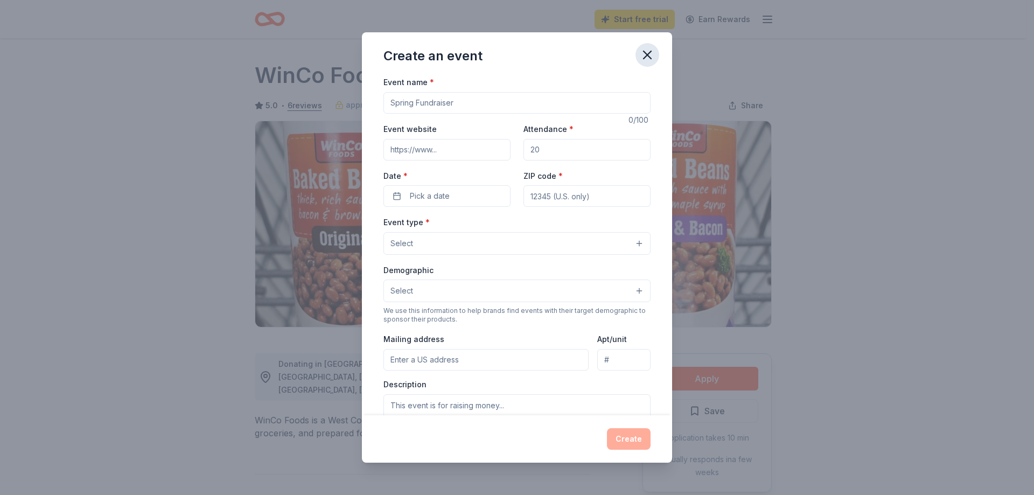
click at [646, 54] on icon "button" at bounding box center [647, 55] width 8 height 8
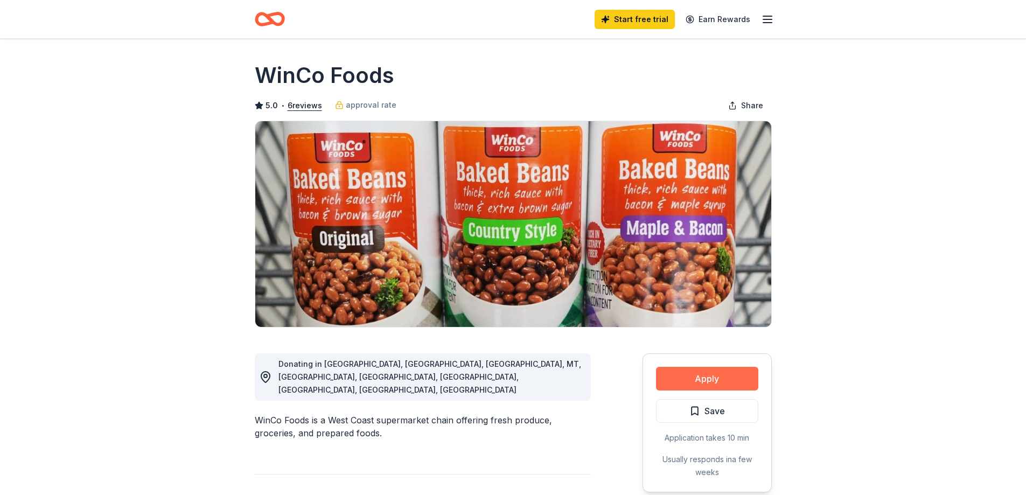
click at [721, 377] on button "Apply" at bounding box center [707, 379] width 102 height 24
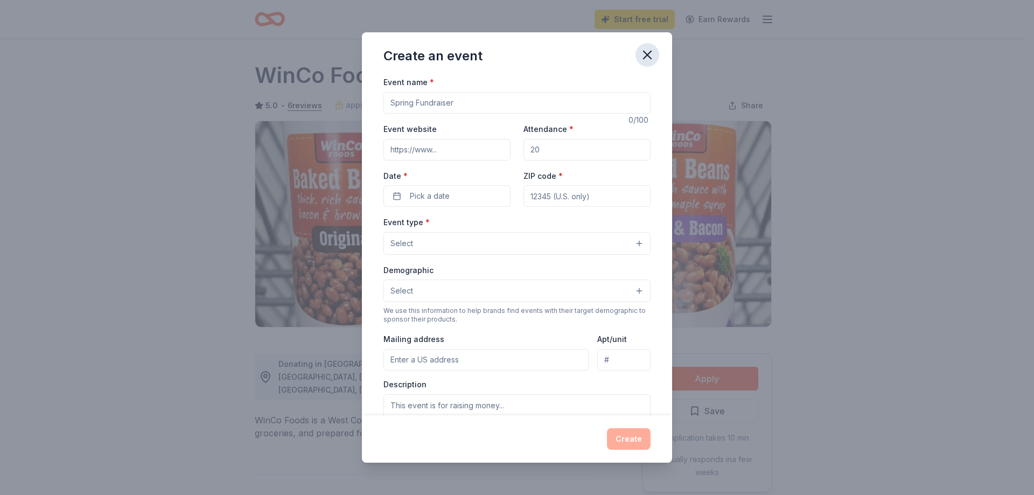
click at [650, 57] on icon "button" at bounding box center [647, 54] width 15 height 15
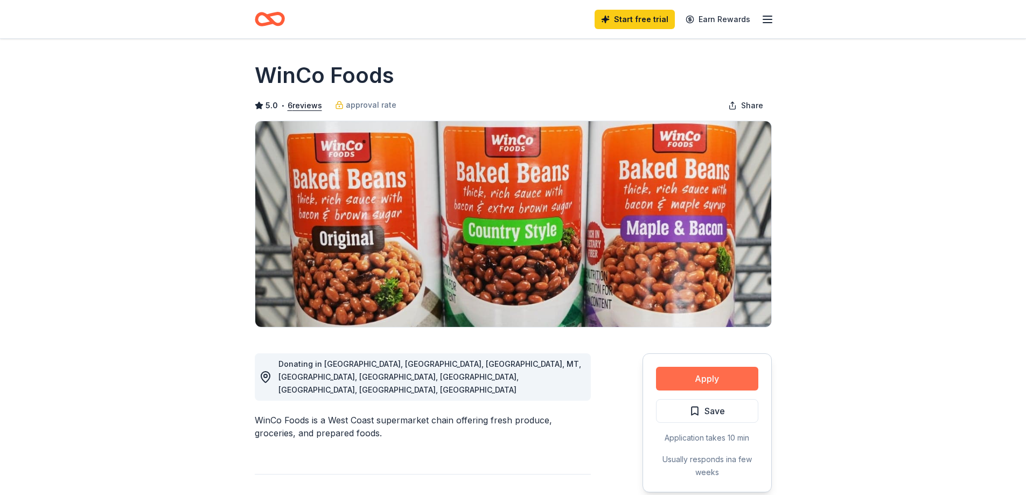
click at [707, 377] on button "Apply" at bounding box center [707, 379] width 102 height 24
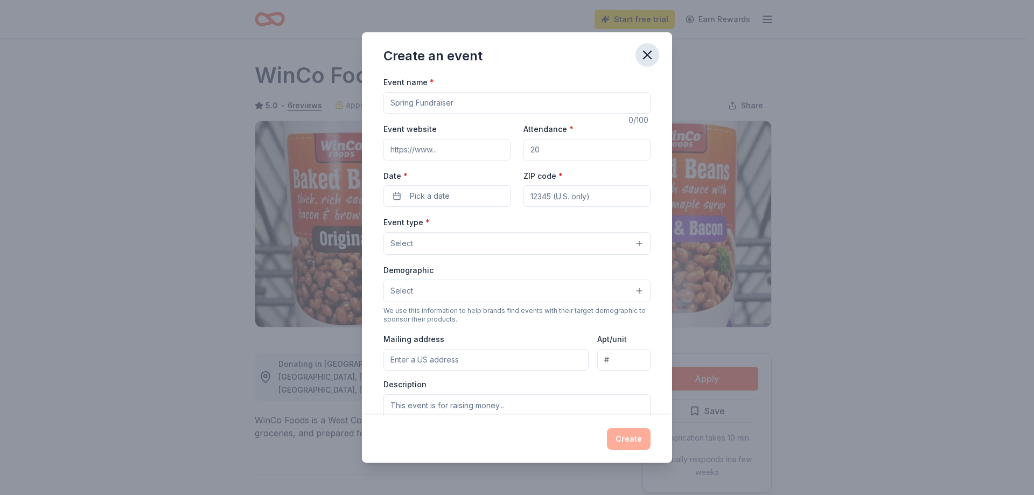
click at [644, 58] on icon "button" at bounding box center [647, 55] width 8 height 8
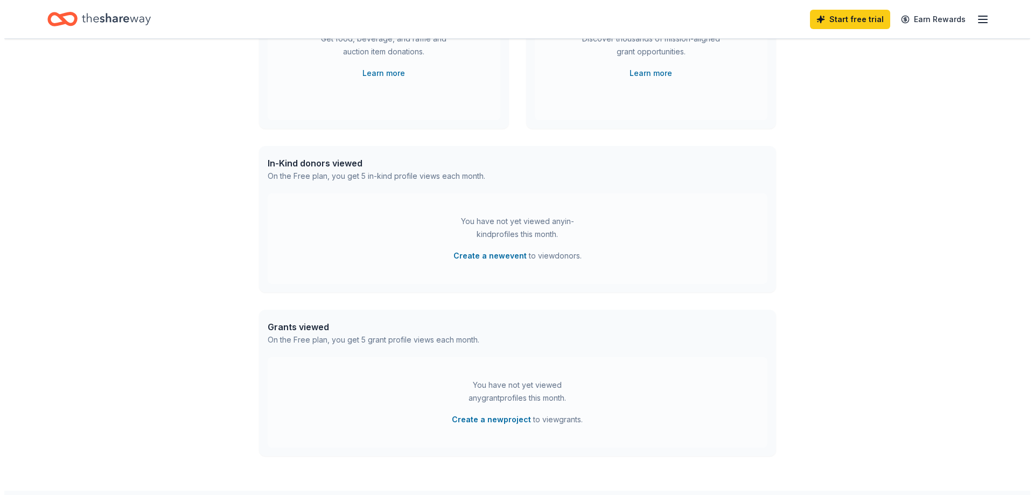
scroll to position [153, 0]
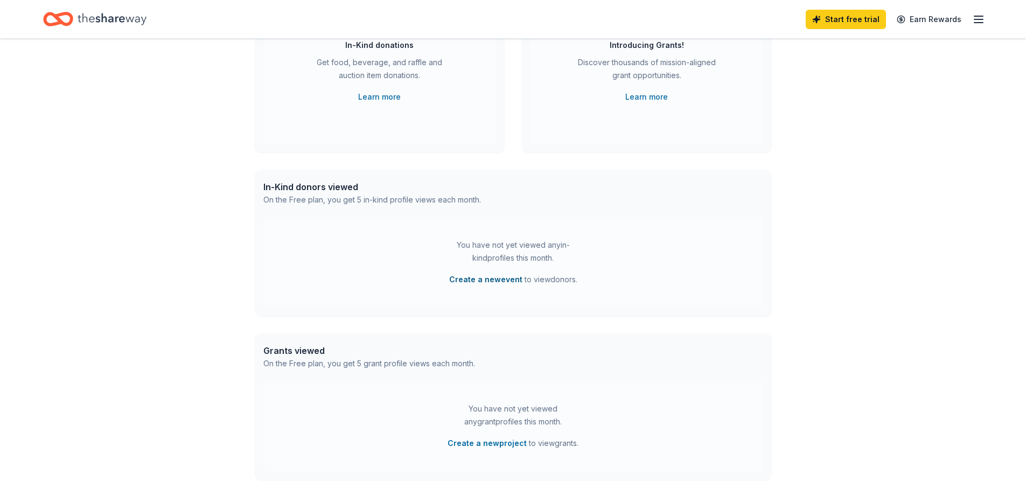
click at [485, 278] on button "Create a new event" at bounding box center [485, 279] width 73 height 13
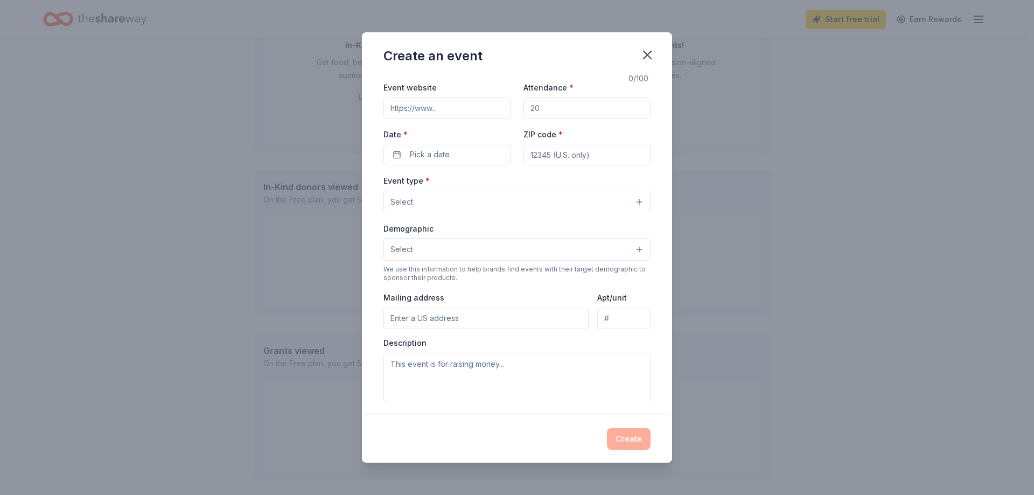
scroll to position [3, 0]
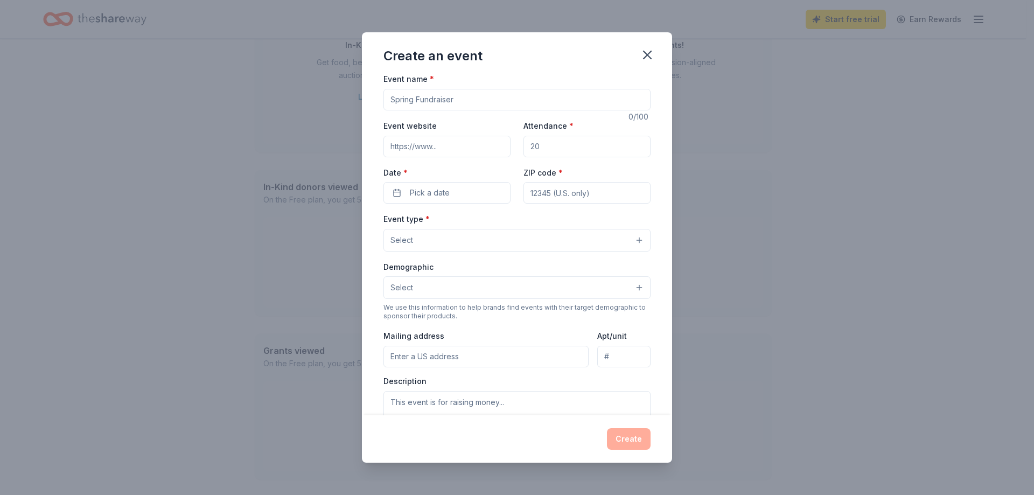
click at [578, 97] on input "Event name *" at bounding box center [516, 100] width 267 height 22
click at [465, 101] on input "Event name *" at bounding box center [516, 100] width 267 height 22
type input "8u Mighty Mites Americans Hockey Tournament"
click at [565, 145] on input "Attendance *" at bounding box center [586, 147] width 127 height 22
type input "250"
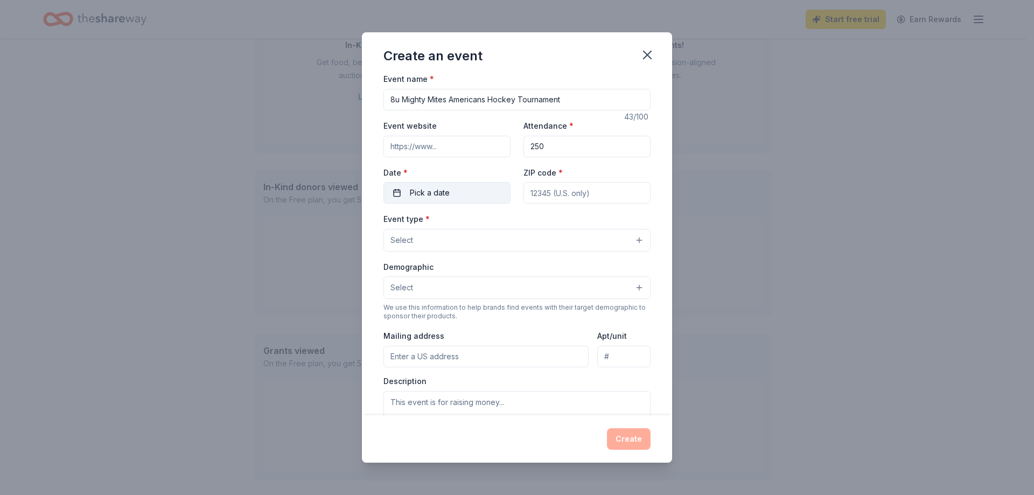
click at [462, 192] on button "Pick a date" at bounding box center [446, 193] width 127 height 22
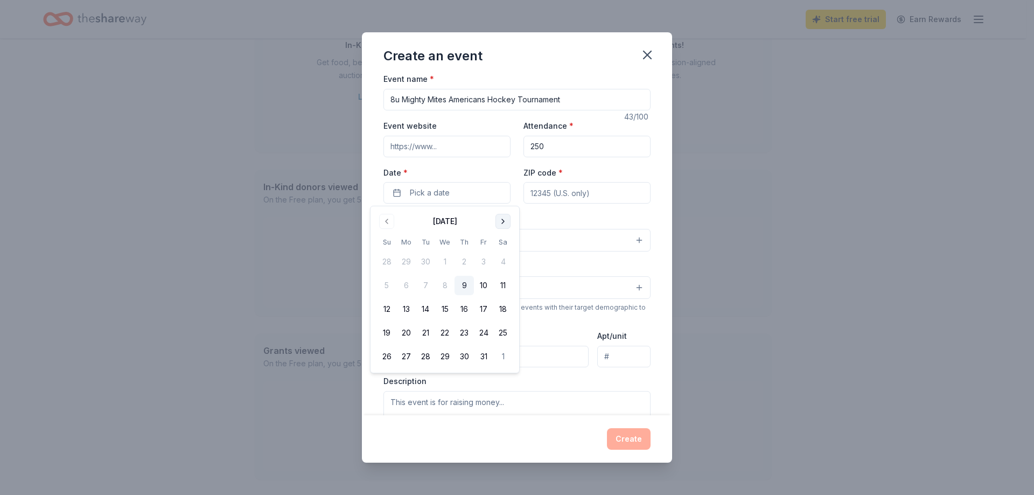
click at [496, 222] on button "Go to next month" at bounding box center [502, 221] width 15 height 15
click at [482, 284] on button "12" at bounding box center [483, 285] width 19 height 19
click at [580, 186] on input "ZIP code *" at bounding box center [586, 193] width 127 height 22
type input "59405"
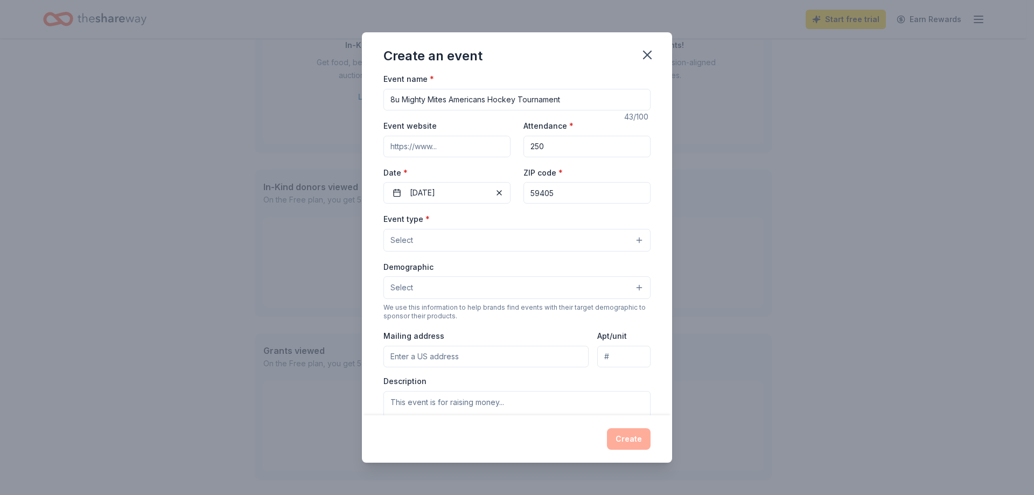
click at [574, 238] on button "Select" at bounding box center [516, 240] width 267 height 23
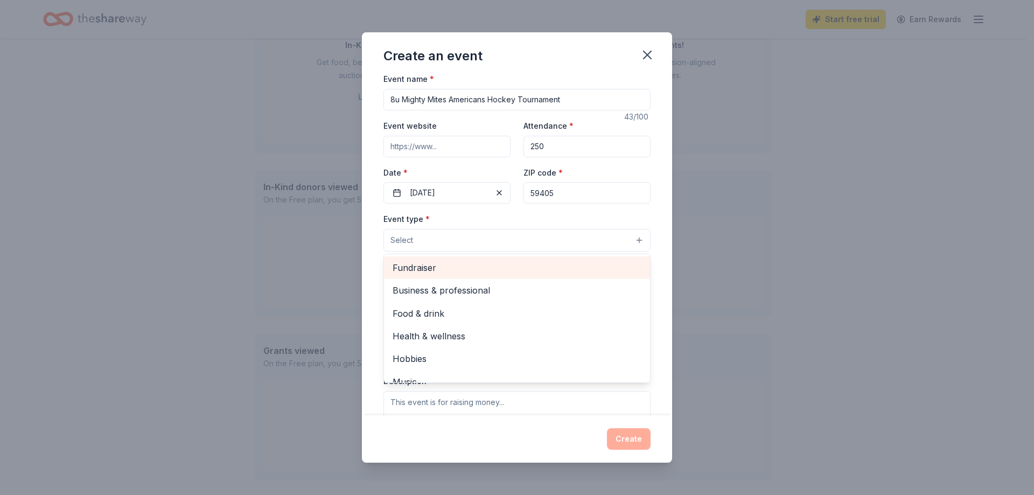
click at [506, 268] on span "Fundraiser" at bounding box center [516, 268] width 249 height 14
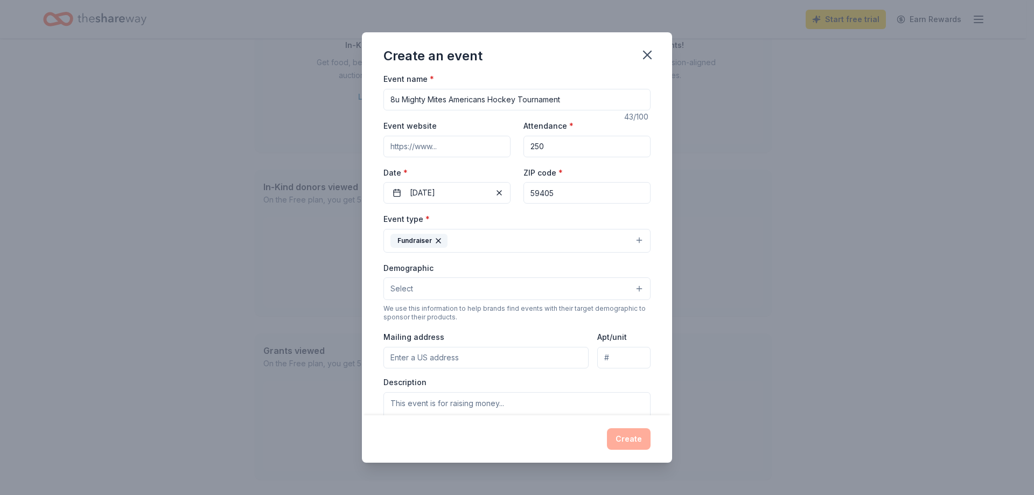
click at [527, 238] on button "Fundraiser" at bounding box center [516, 241] width 267 height 24
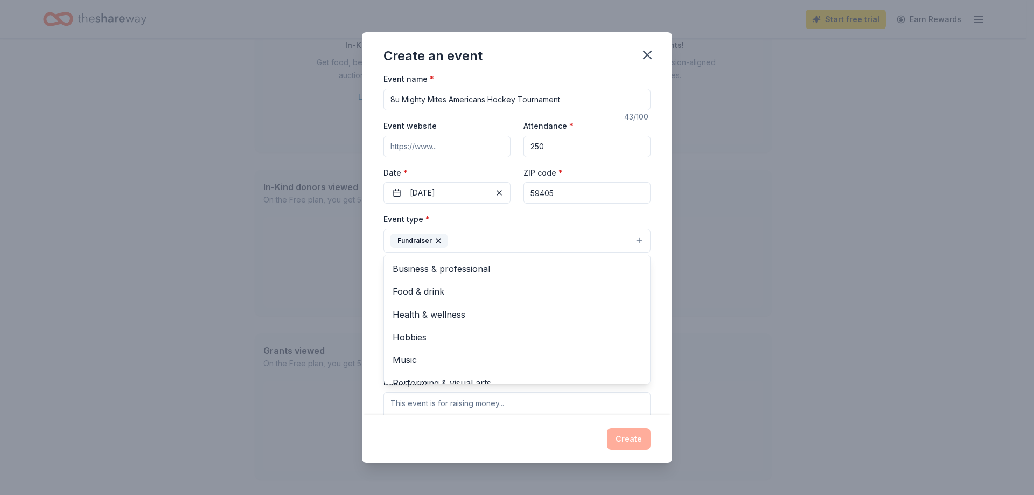
scroll to position [13, 0]
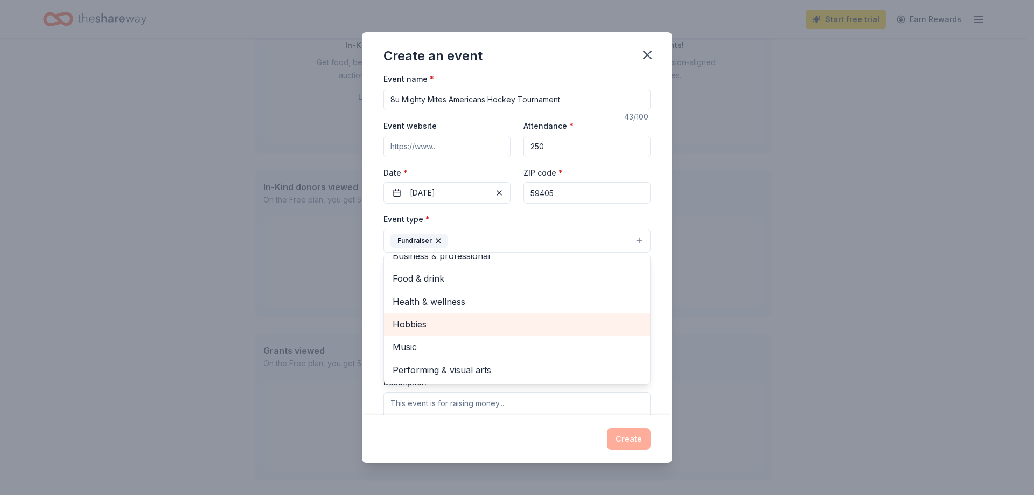
click at [434, 327] on span "Hobbies" at bounding box center [516, 324] width 249 height 14
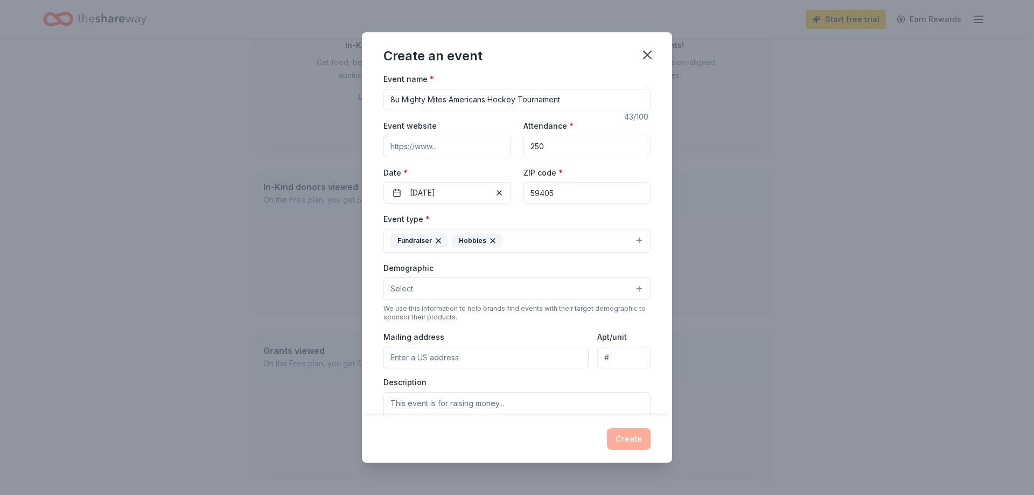
click at [550, 238] on button "Fundraiser Hobbies" at bounding box center [516, 241] width 267 height 24
click at [468, 290] on button "Select" at bounding box center [516, 288] width 267 height 23
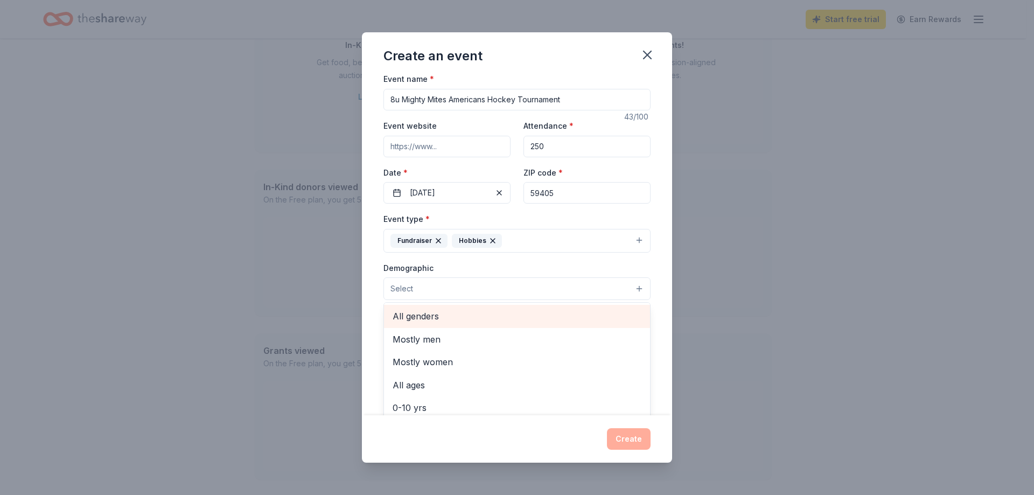
click at [456, 318] on span "All genders" at bounding box center [516, 316] width 249 height 14
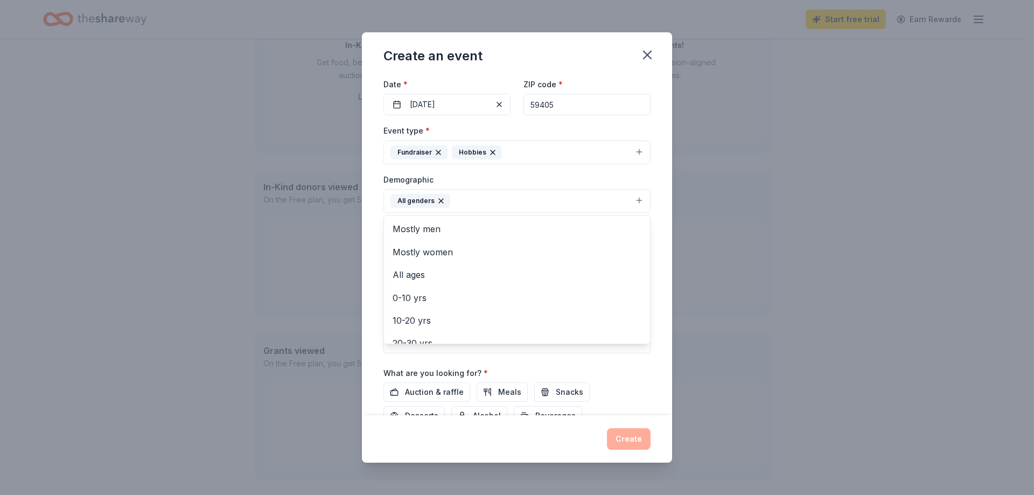
scroll to position [95, 0]
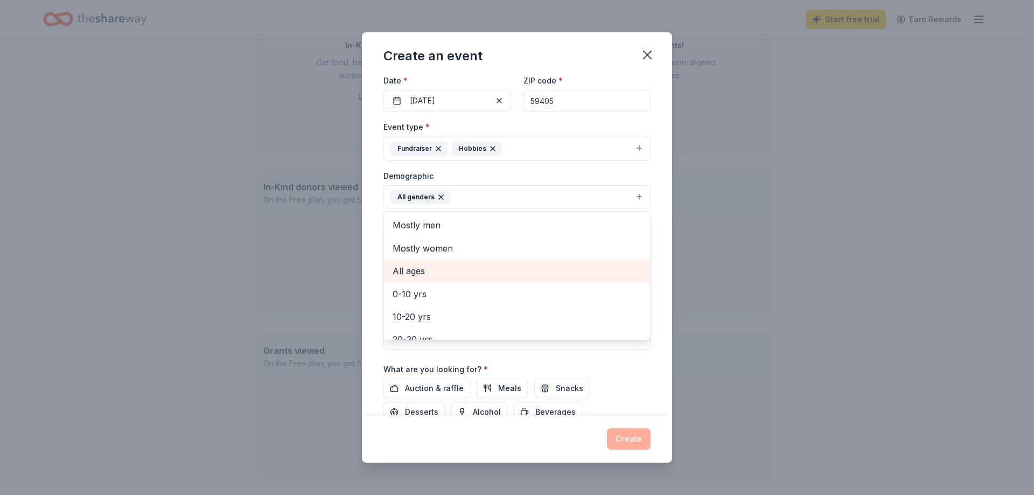
click at [440, 275] on span "All ages" at bounding box center [516, 271] width 249 height 14
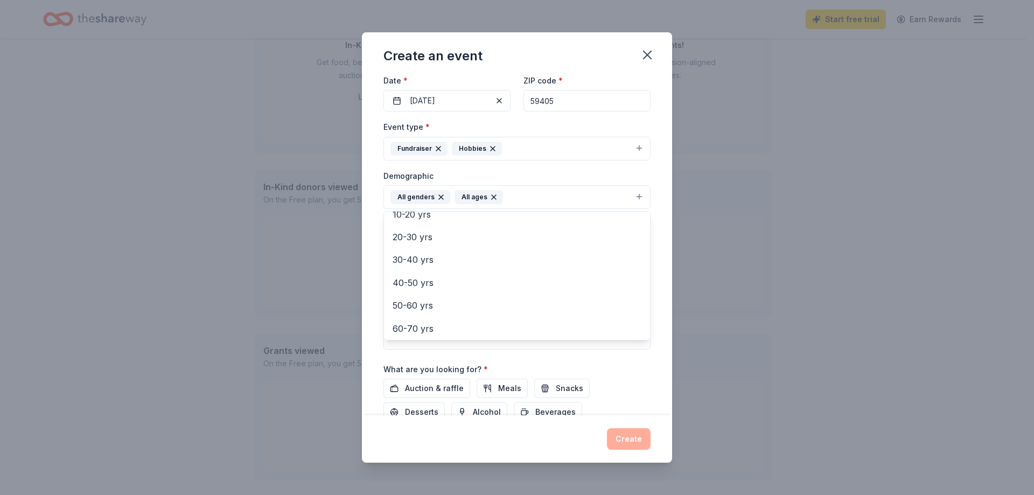
scroll to position [127, 0]
click at [657, 203] on div "Event name * 8u Mighty Mites Americans Hockey Tournament 43 /100 Event website …" at bounding box center [517, 244] width 310 height 339
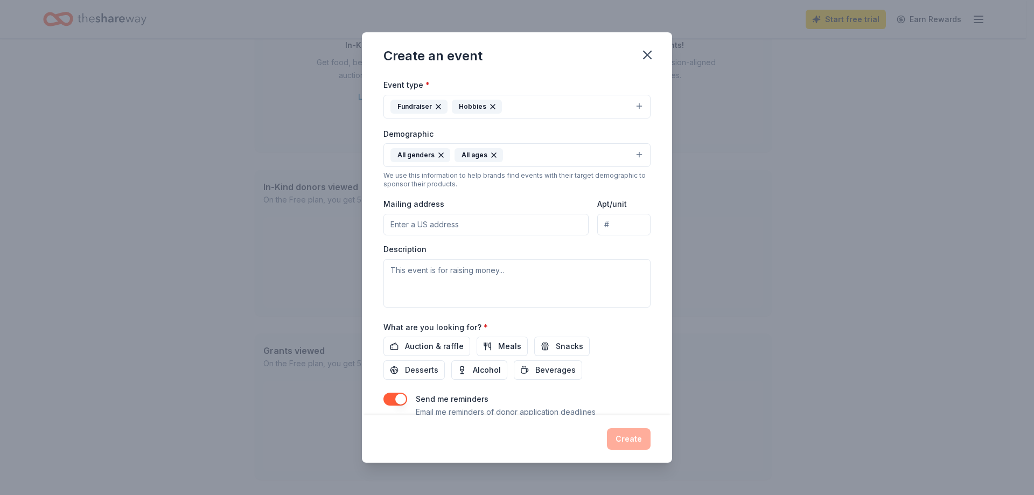
scroll to position [156, 0]
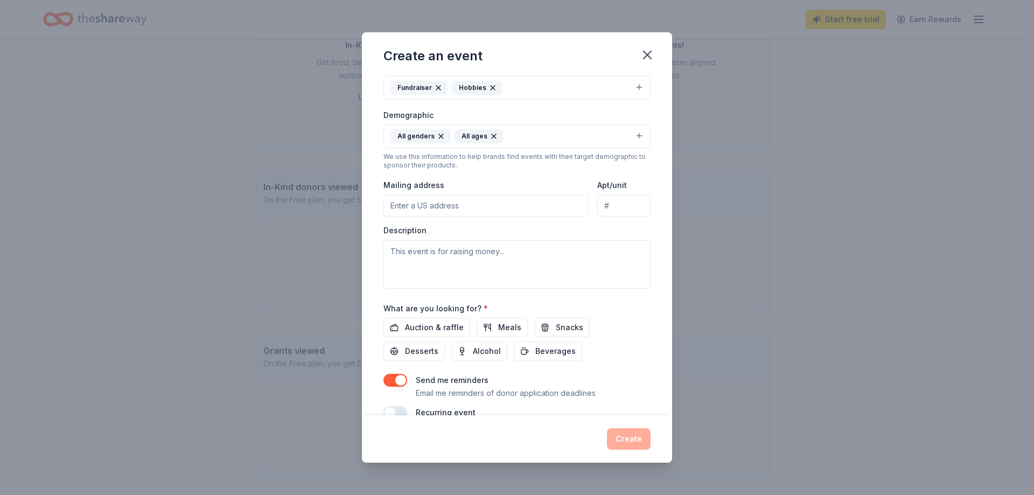
click at [549, 211] on input "Mailing address" at bounding box center [485, 206] width 205 height 22
type input "PO Box 864 Fairfield, MT 59436"
click at [655, 178] on div "Event name * 8u Mighty Mites Americans Hockey Tournament 43 /100 Event website …" at bounding box center [517, 244] width 310 height 339
click at [474, 255] on textarea at bounding box center [516, 264] width 267 height 48
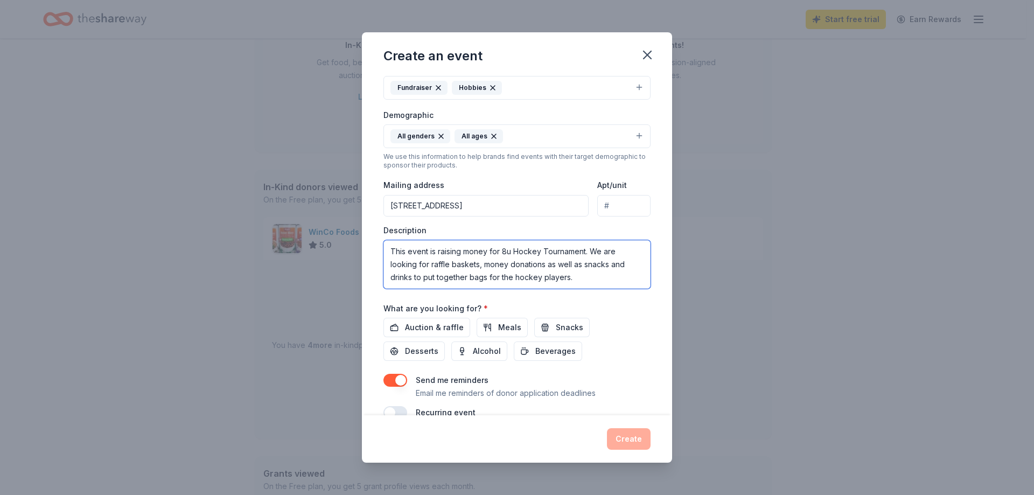
click at [499, 250] on textarea "This event is raising money for 8u Hockey Tournament. We are looking for raffle…" at bounding box center [516, 264] width 267 height 48
click at [621, 252] on textarea "This event is raising money for our yearly 8u Hockey Tournament. We are looking…" at bounding box center [516, 264] width 267 height 48
type textarea "This event is raising money for our yearly 8u Hockey Tournament December 12-14 …"
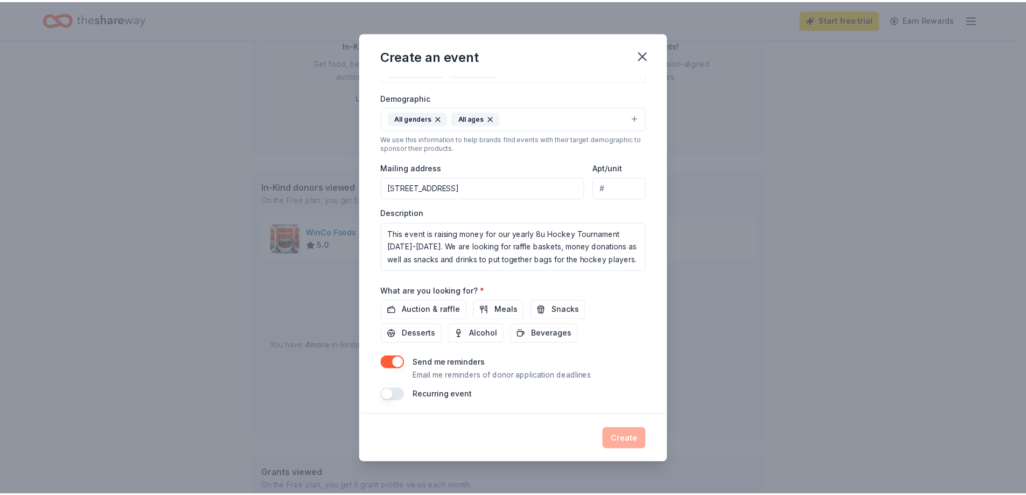
scroll to position [177, 0]
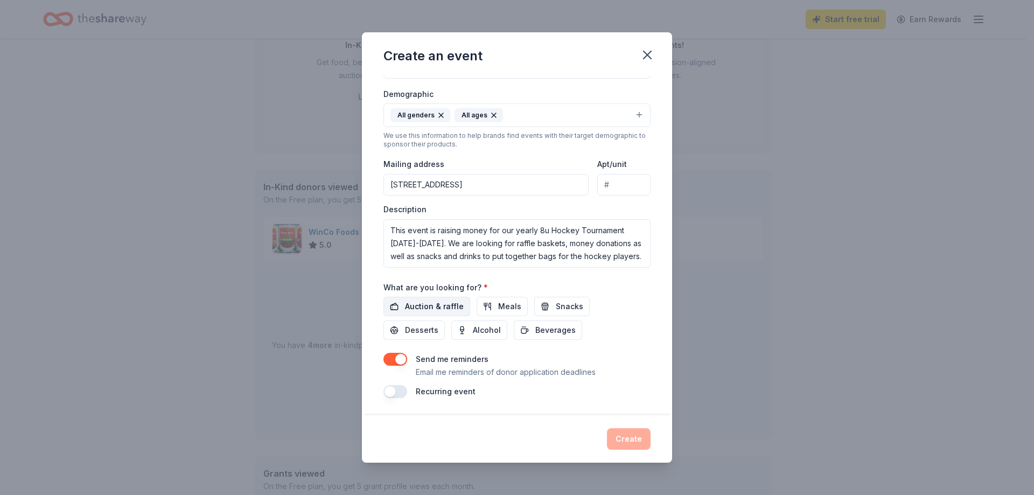
click at [421, 304] on span "Auction & raffle" at bounding box center [434, 306] width 59 height 13
click at [572, 303] on span "Snacks" at bounding box center [569, 306] width 27 height 13
click at [532, 328] on button "Beverages" at bounding box center [548, 329] width 68 height 19
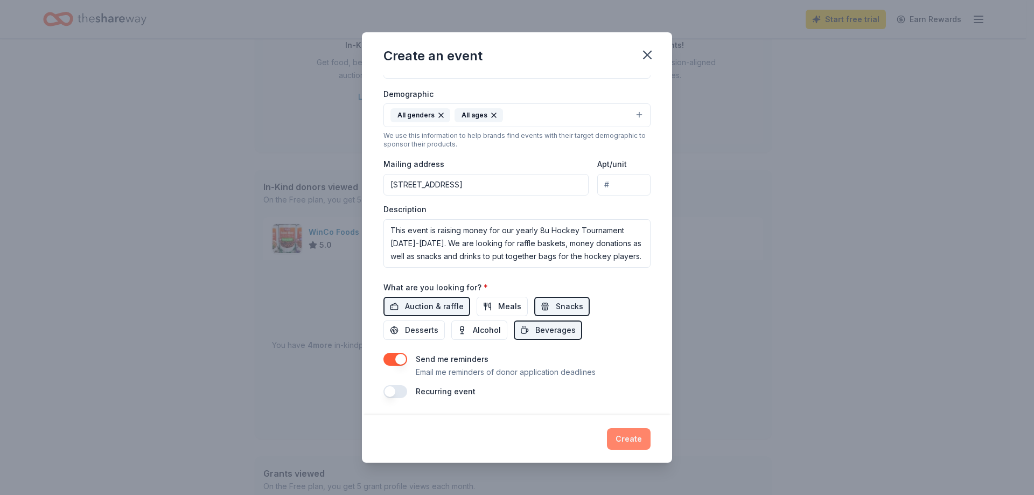
click at [626, 440] on button "Create" at bounding box center [629, 439] width 44 height 22
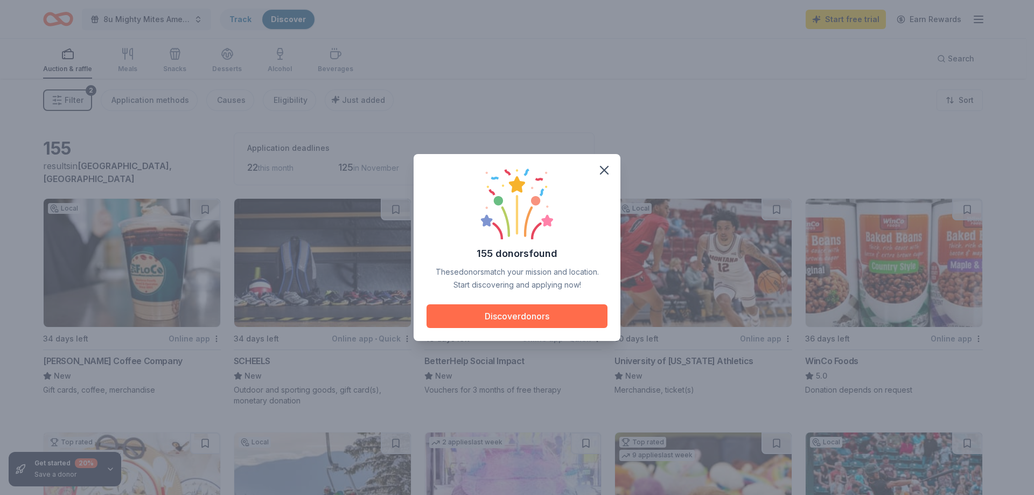
click at [538, 311] on button "Discover donors" at bounding box center [516, 316] width 181 height 24
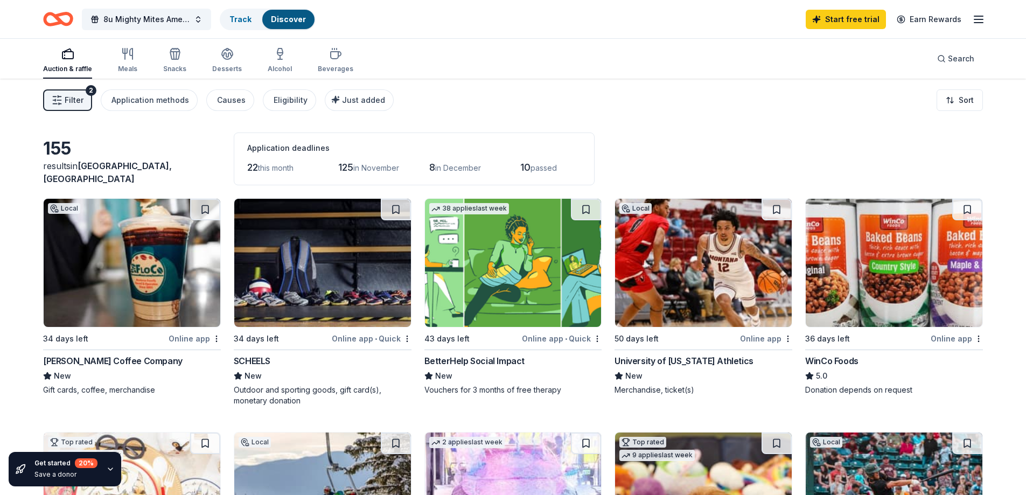
click at [104, 362] on div "Florence Coffee Company" at bounding box center [112, 360] width 139 height 13
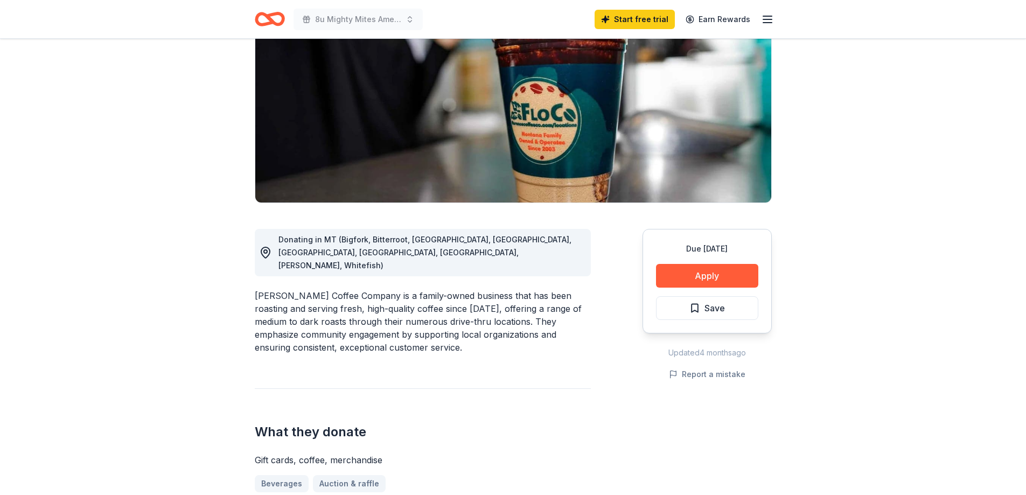
scroll to position [138, 0]
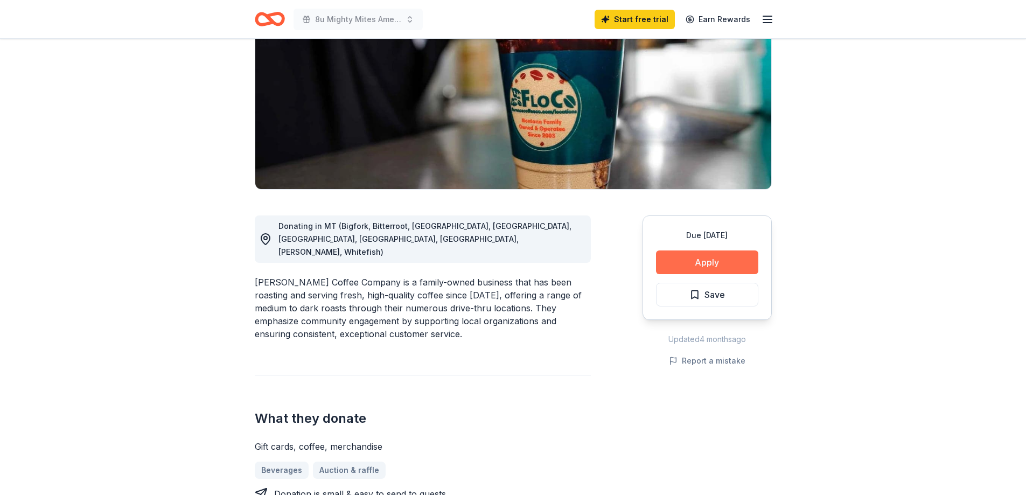
click at [693, 258] on button "Apply" at bounding box center [707, 262] width 102 height 24
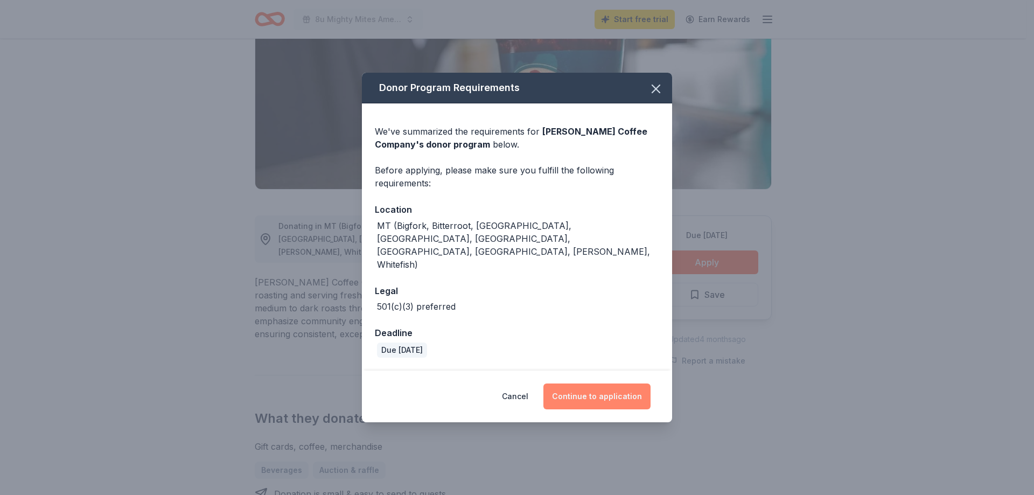
click at [591, 383] on button "Continue to application" at bounding box center [596, 396] width 107 height 26
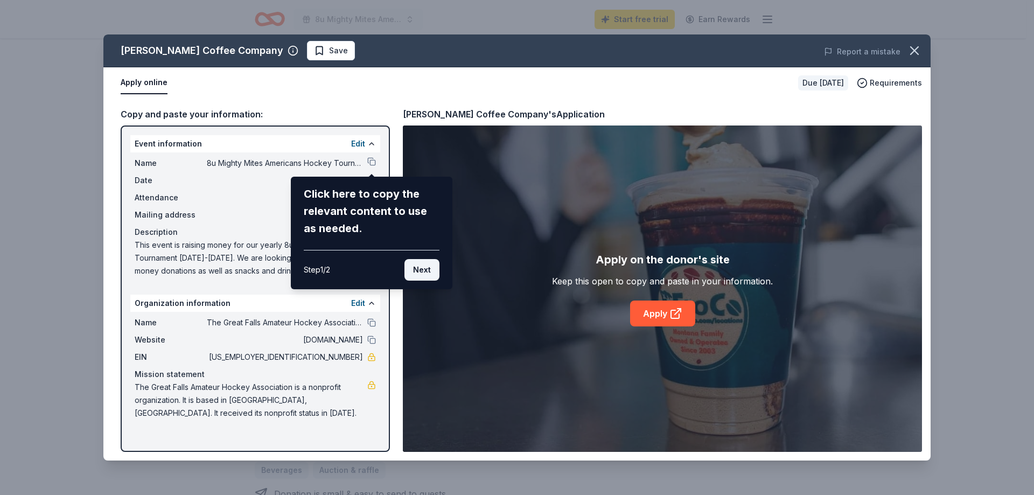
click at [429, 271] on button "Next" at bounding box center [421, 270] width 35 height 22
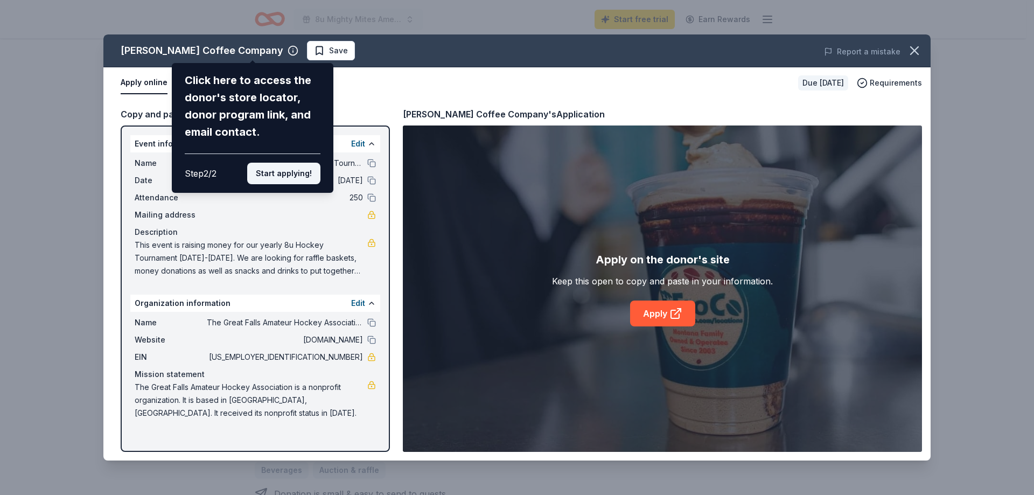
click at [276, 178] on button "Start applying!" at bounding box center [283, 174] width 73 height 22
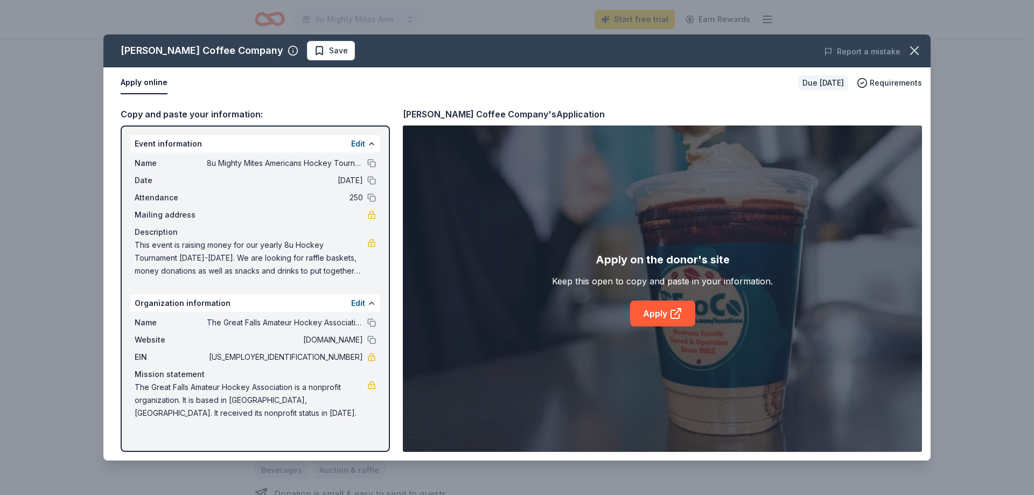
click at [667, 307] on div "Florence Coffee Company Save Report a mistake Apply online Due in 34 days Requi…" at bounding box center [516, 247] width 827 height 426
click at [664, 318] on link "Apply" at bounding box center [662, 313] width 65 height 26
click at [914, 47] on icon "button" at bounding box center [914, 50] width 15 height 15
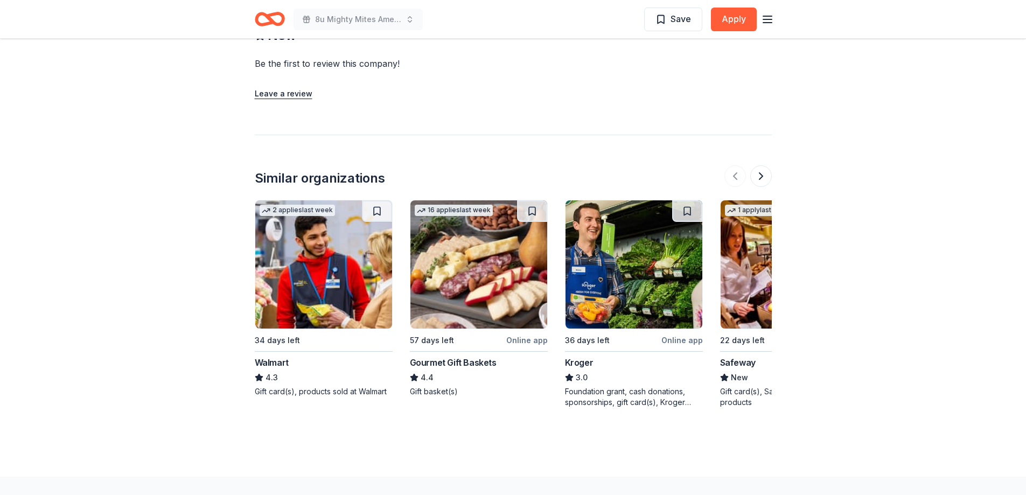
scroll to position [963, 0]
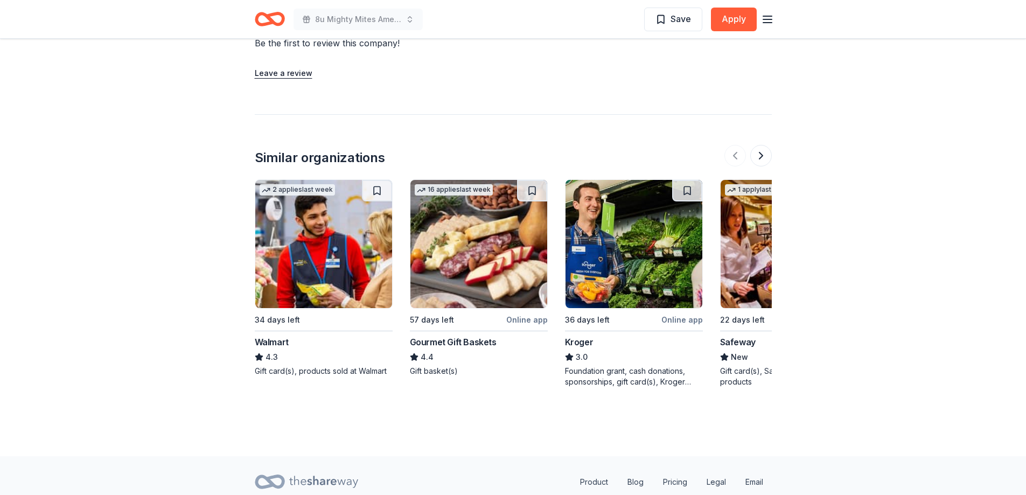
click at [276, 335] on div "Walmart" at bounding box center [272, 341] width 34 height 13
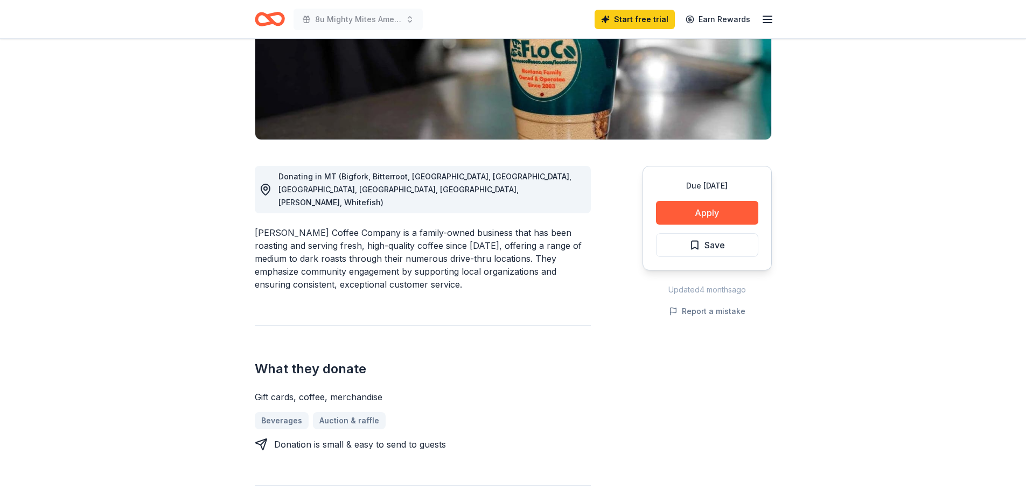
scroll to position [0, 0]
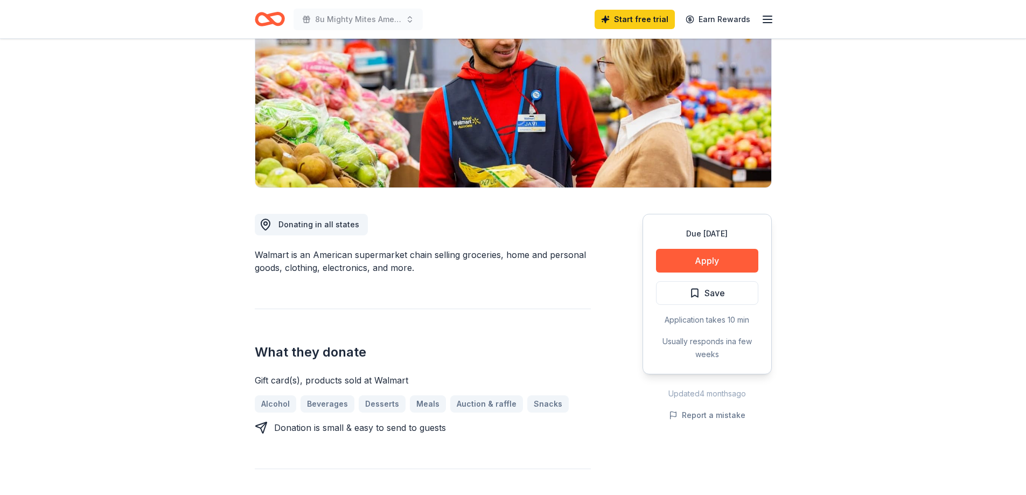
scroll to position [142, 0]
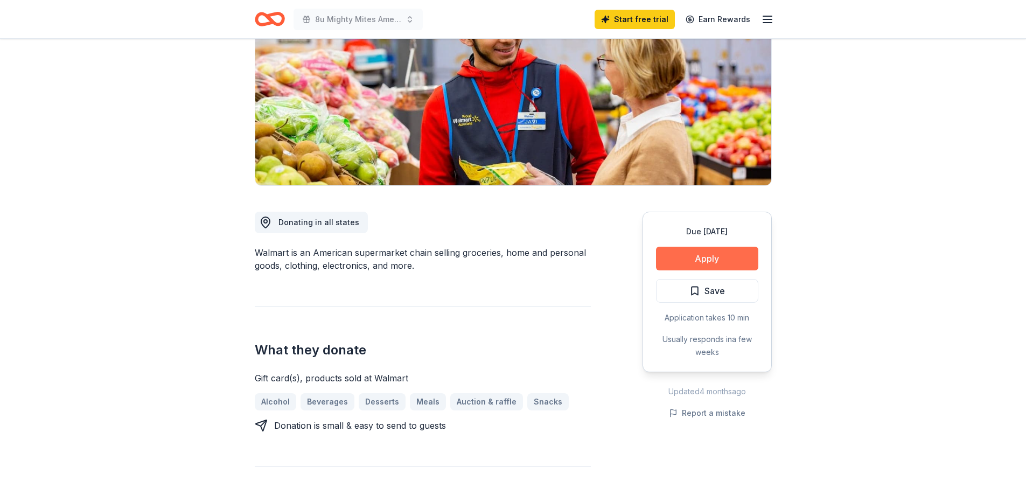
click at [705, 259] on button "Apply" at bounding box center [707, 259] width 102 height 24
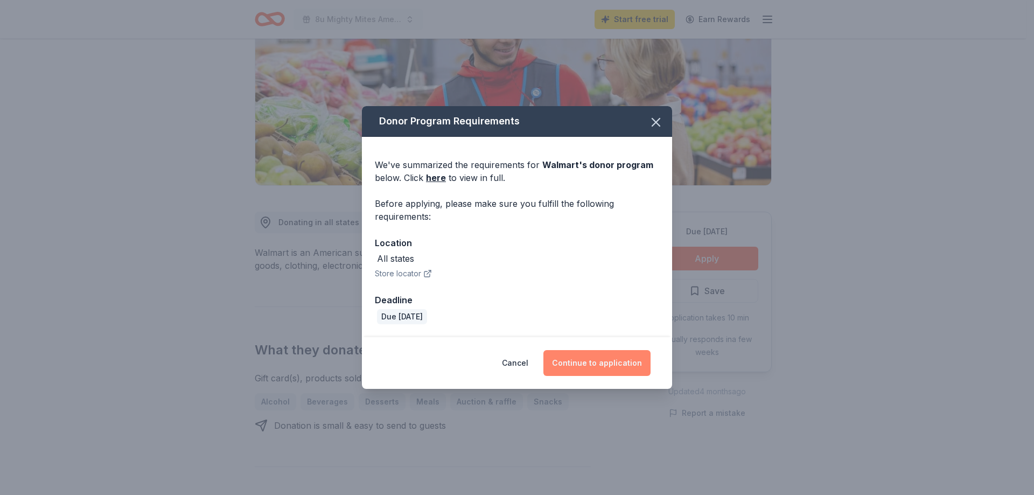
click at [602, 368] on button "Continue to application" at bounding box center [596, 363] width 107 height 26
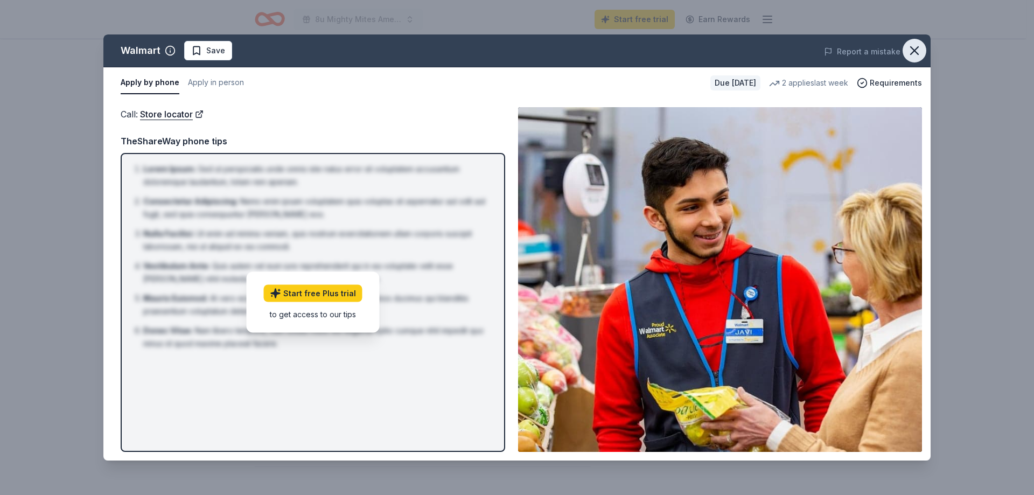
click at [917, 54] on icon "button" at bounding box center [914, 50] width 15 height 15
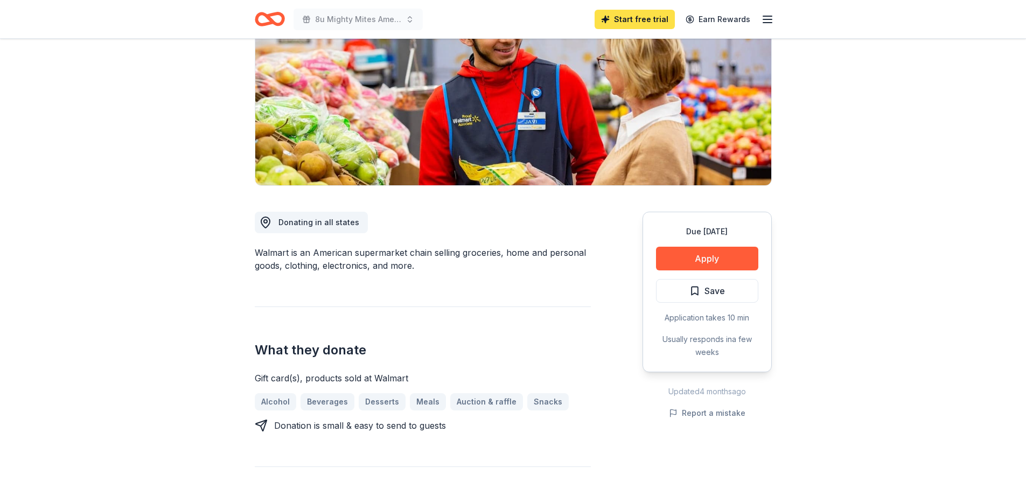
click at [643, 15] on link "Start free trial" at bounding box center [634, 19] width 80 height 19
